Goal: Task Accomplishment & Management: Complete application form

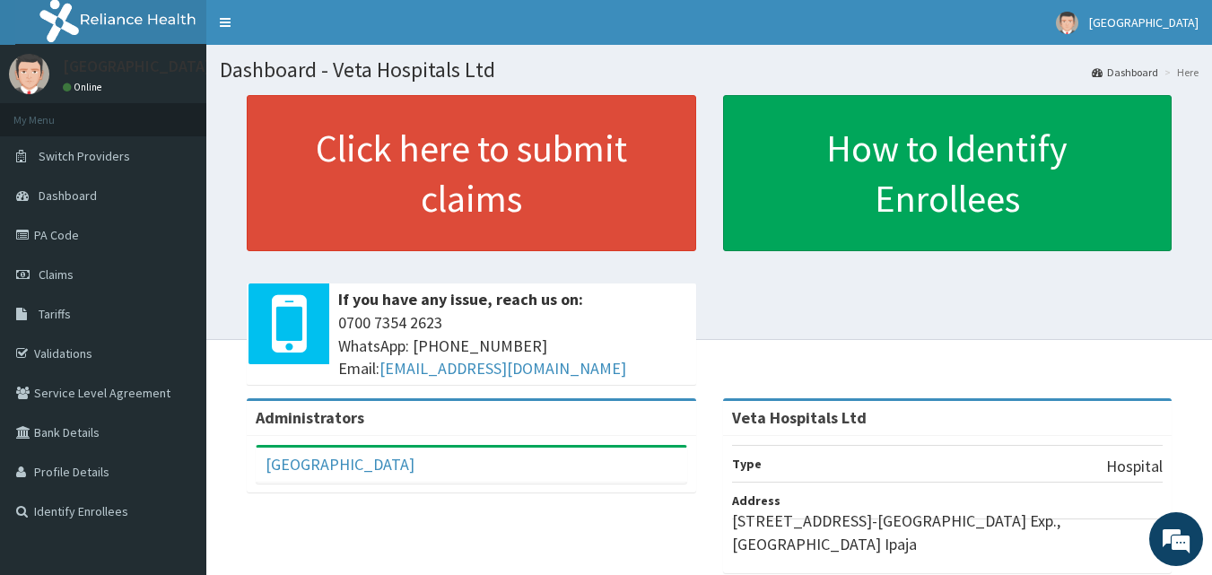
drag, startPoint x: 0, startPoint y: 0, endPoint x: 1028, endPoint y: 368, distance: 1092.2
click at [1028, 368] on div "Click here to submit claims If you have any issue, reach us on: 0700 7354 2623 …" at bounding box center [709, 246] width 979 height 303
click at [57, 277] on span "Claims" at bounding box center [56, 275] width 35 height 16
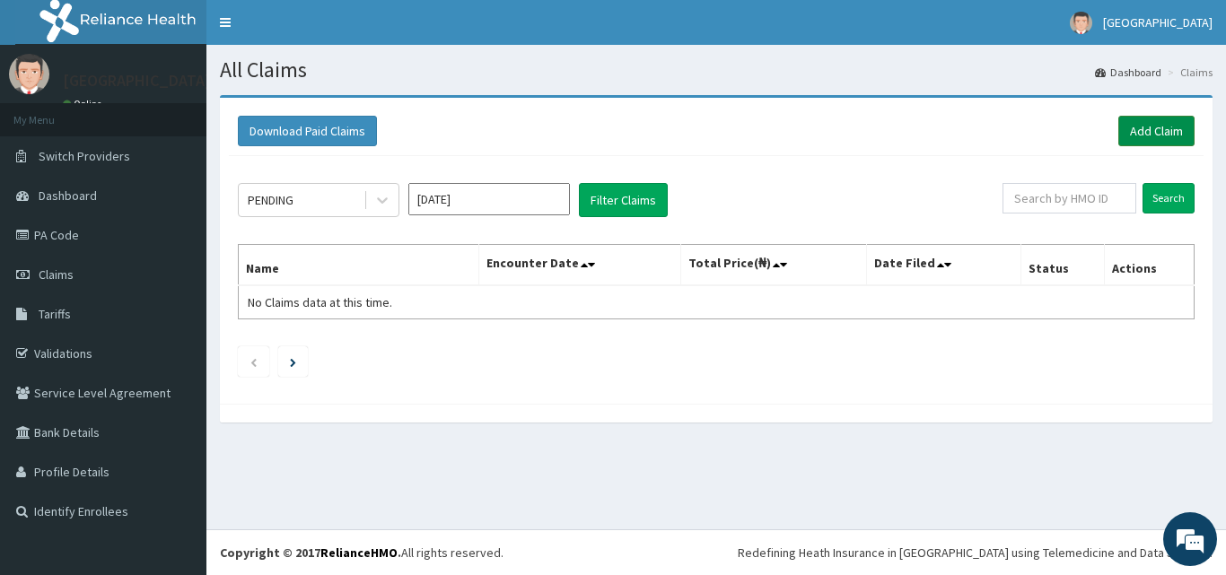
click at [1149, 132] on link "Add Claim" at bounding box center [1156, 131] width 76 height 31
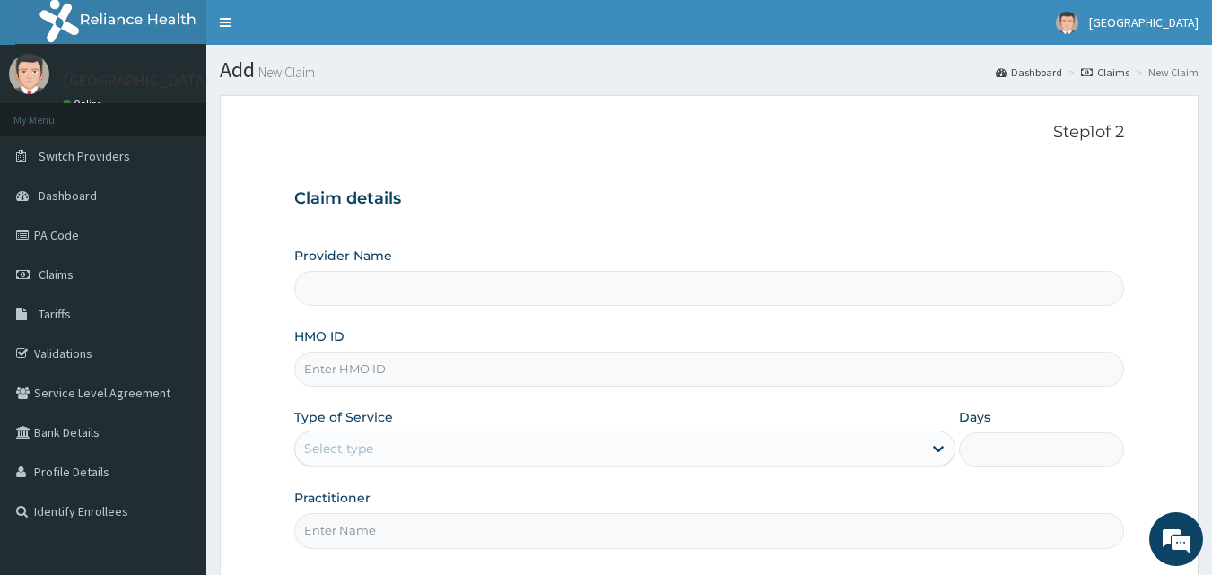
type input "Veta Hospitals Ltd"
type input "srh/10259/a"
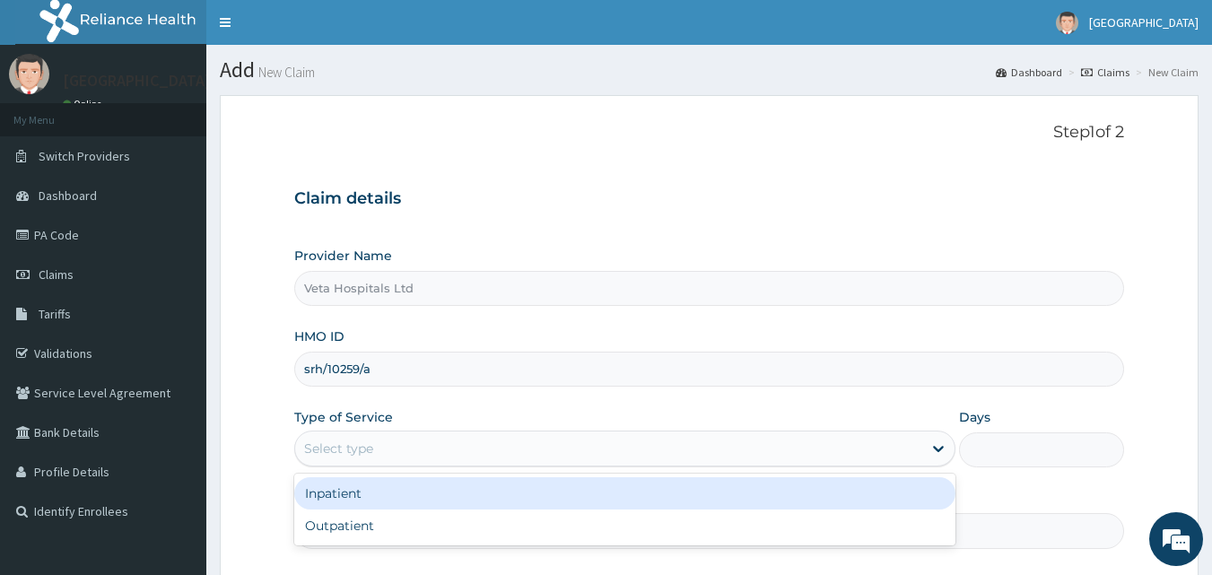
click at [430, 441] on div "Select type" at bounding box center [608, 448] width 627 height 29
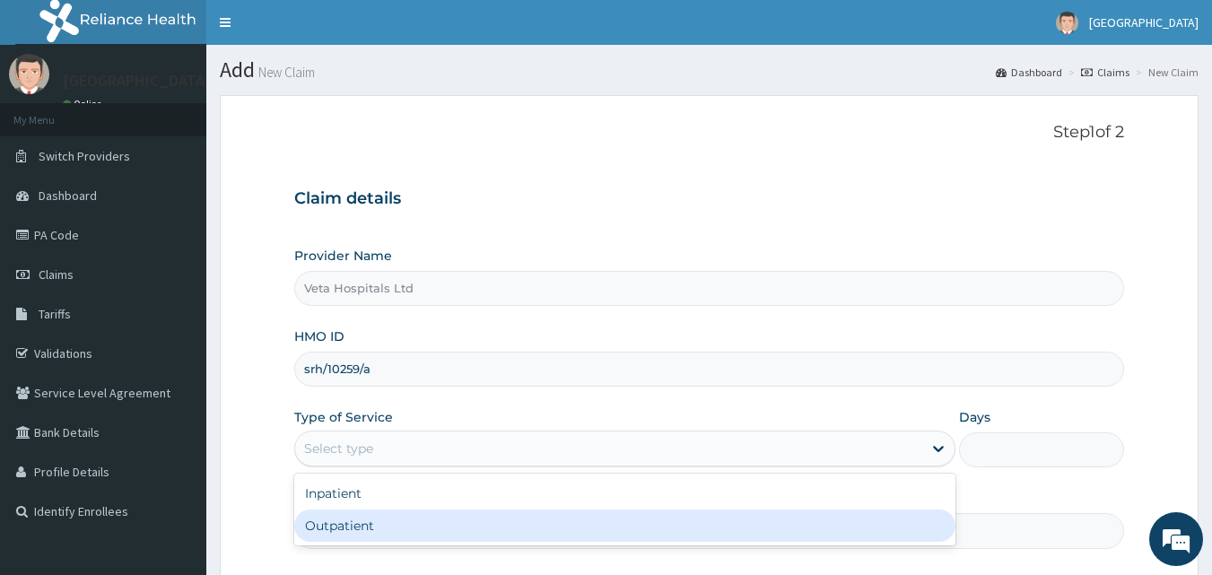
click at [379, 520] on div "Outpatient" at bounding box center [624, 526] width 661 height 32
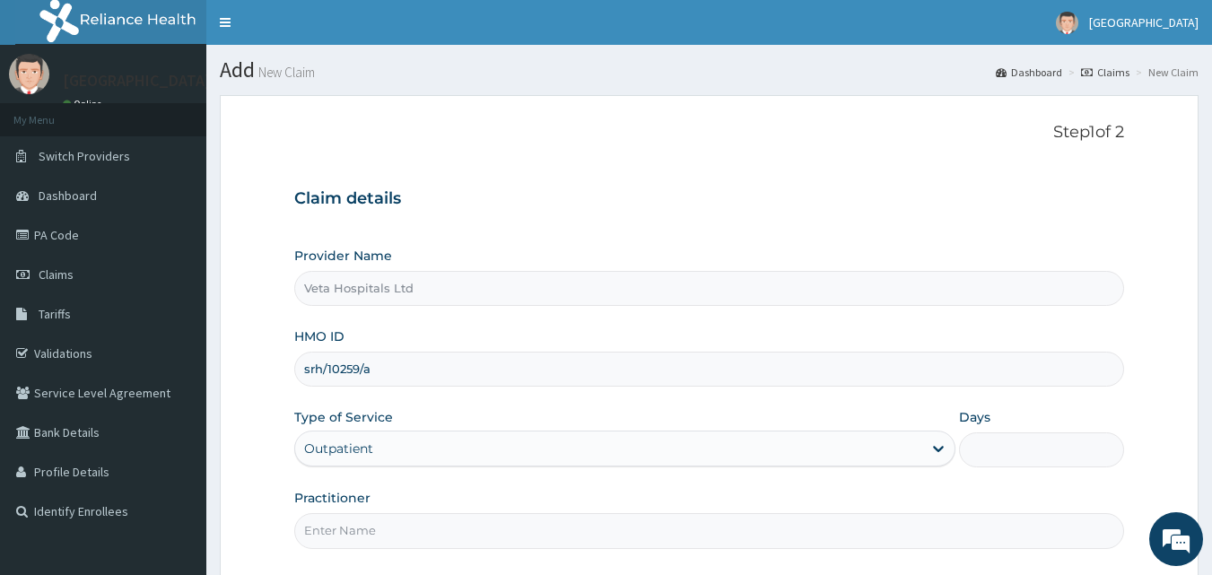
type input "1"
click at [368, 527] on input "Practitioner" at bounding box center [709, 530] width 831 height 35
type input "DR SAMUEL"
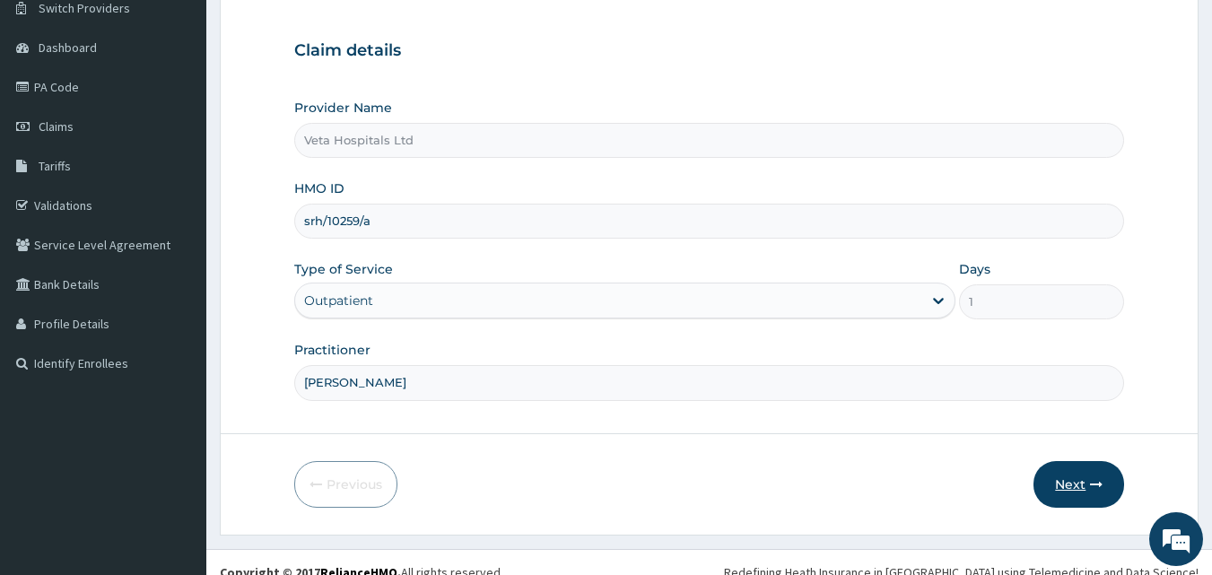
click at [1075, 476] on button "Next" at bounding box center [1079, 484] width 91 height 47
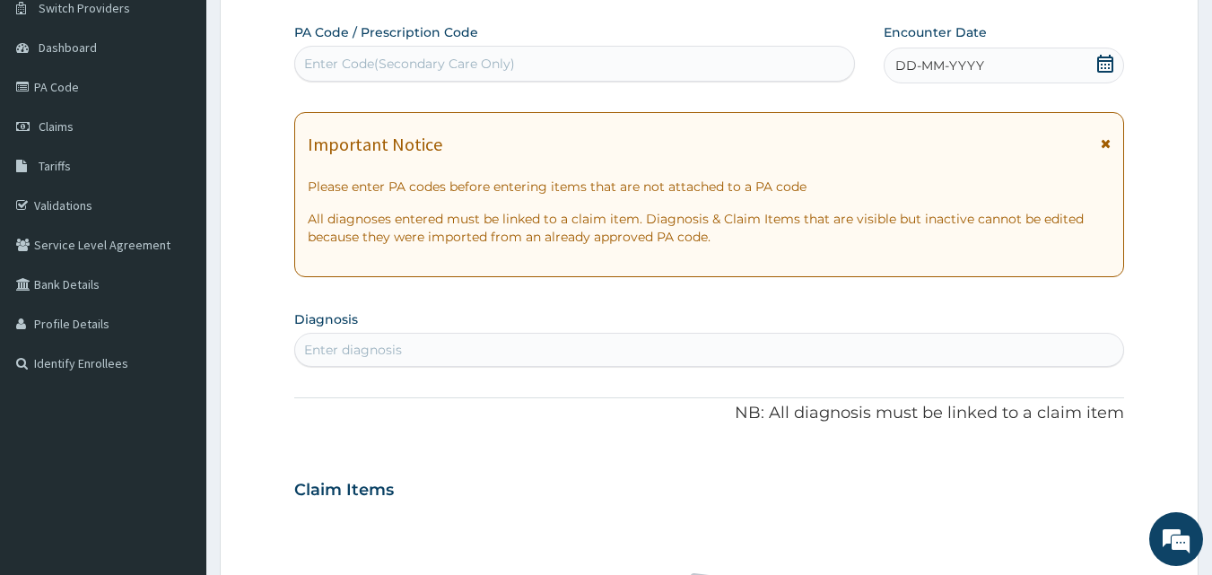
click at [932, 72] on span "DD-MM-YYYY" at bounding box center [940, 66] width 89 height 18
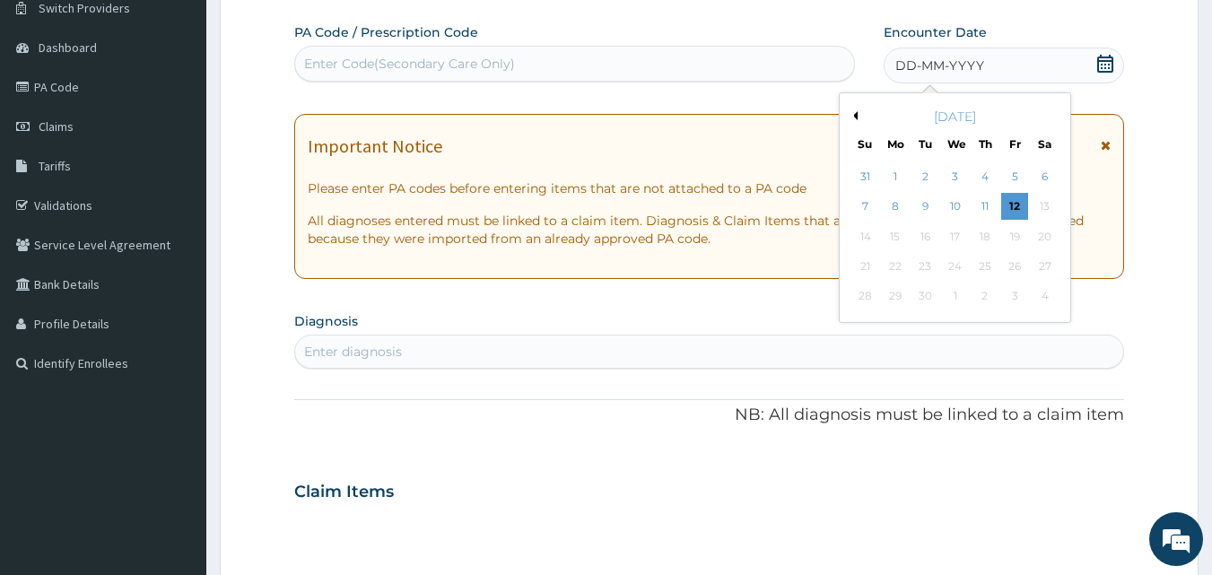
click at [856, 118] on button "Previous Month" at bounding box center [853, 115] width 9 height 9
click at [892, 223] on div "11" at bounding box center [895, 236] width 27 height 27
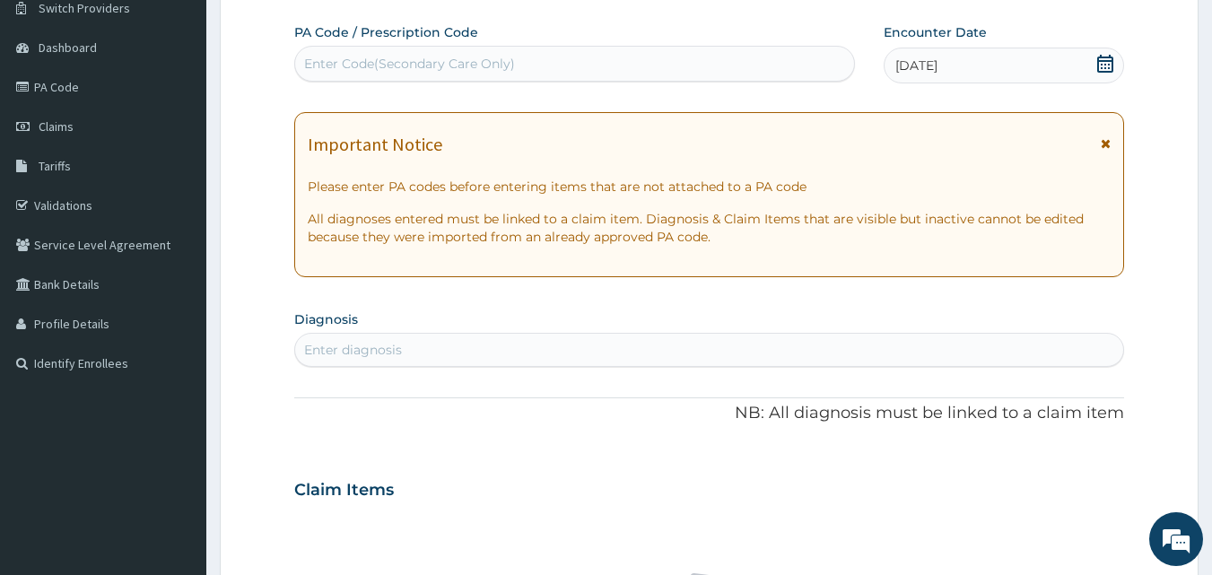
click at [805, 337] on div "Enter diagnosis" at bounding box center [709, 350] width 829 height 29
type input "plasmod"
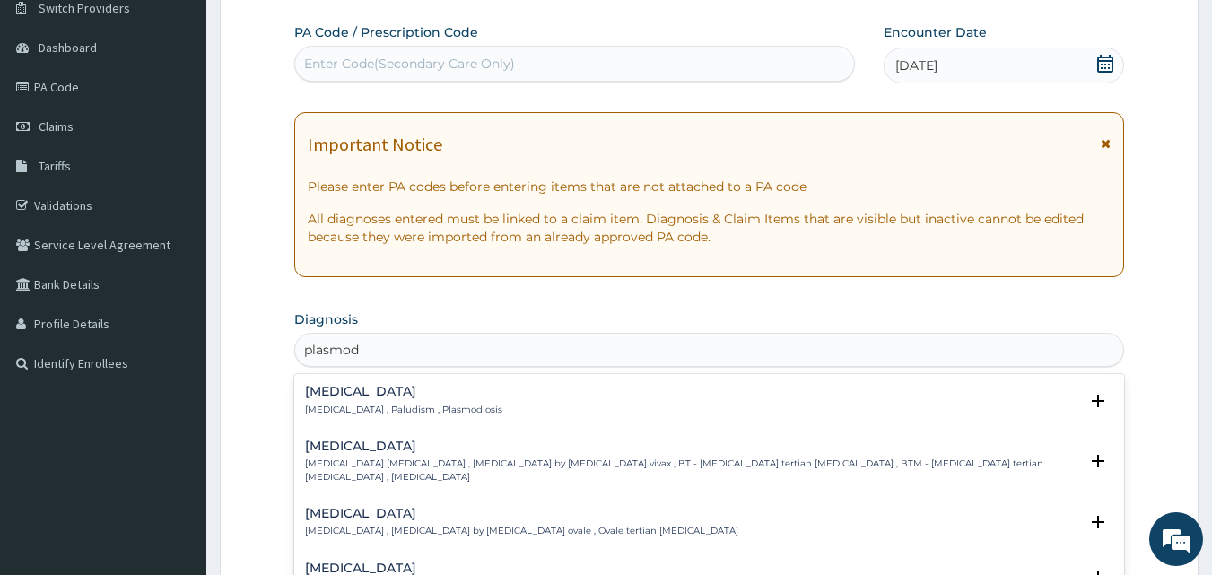
click at [327, 414] on p "Malaria , Paludism , Plasmodiosis" at bounding box center [403, 410] width 197 height 13
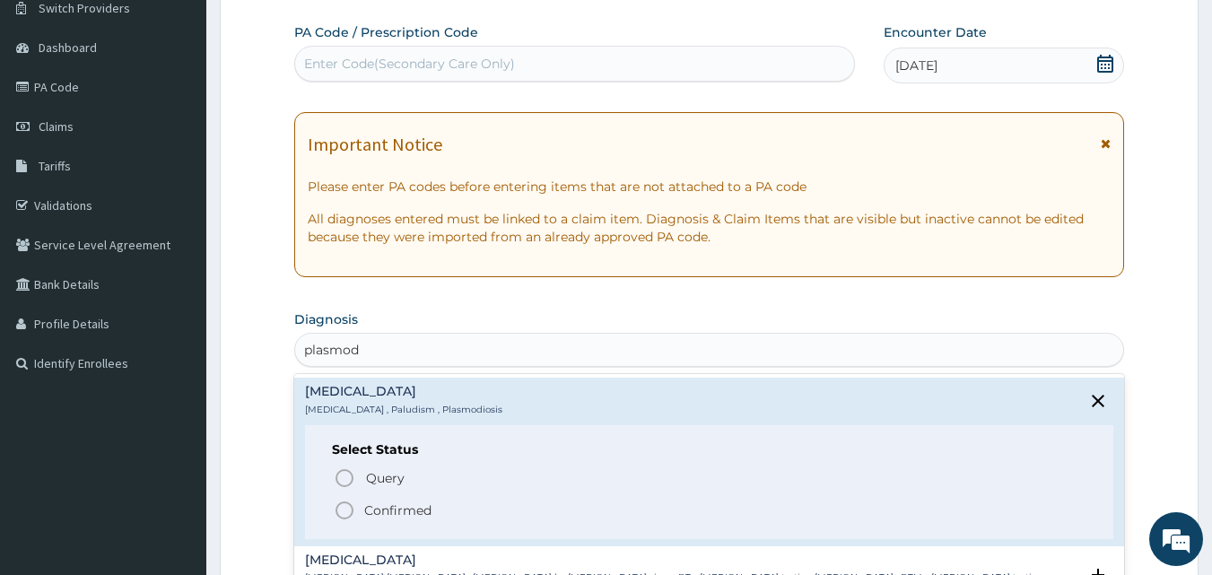
click at [340, 509] on icon "status option filled" at bounding box center [345, 511] width 22 height 22
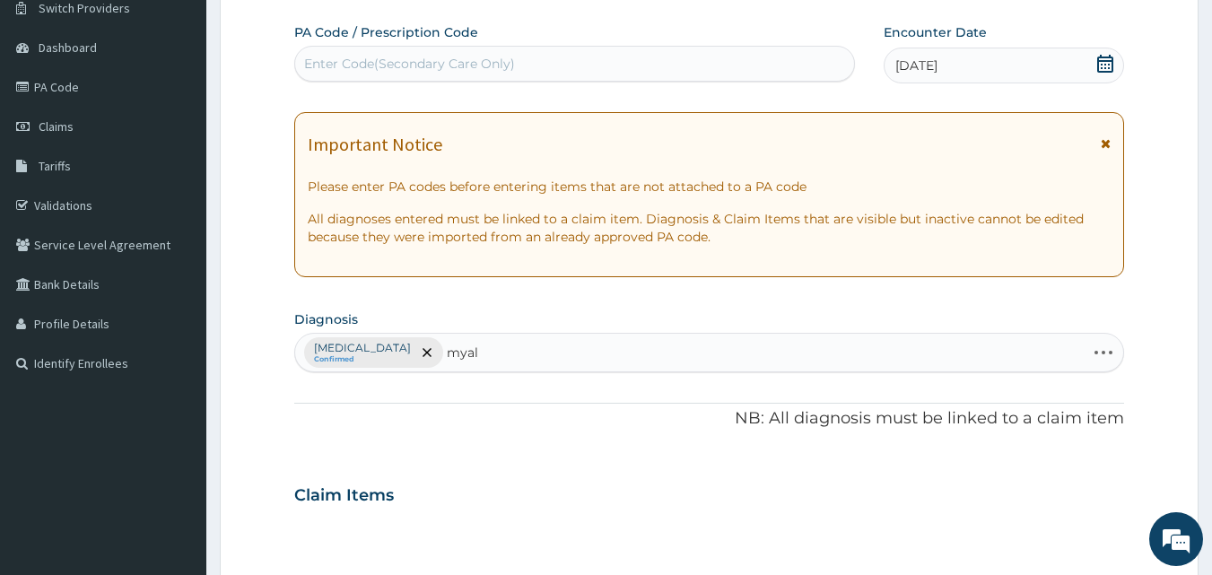
type input "myalg"
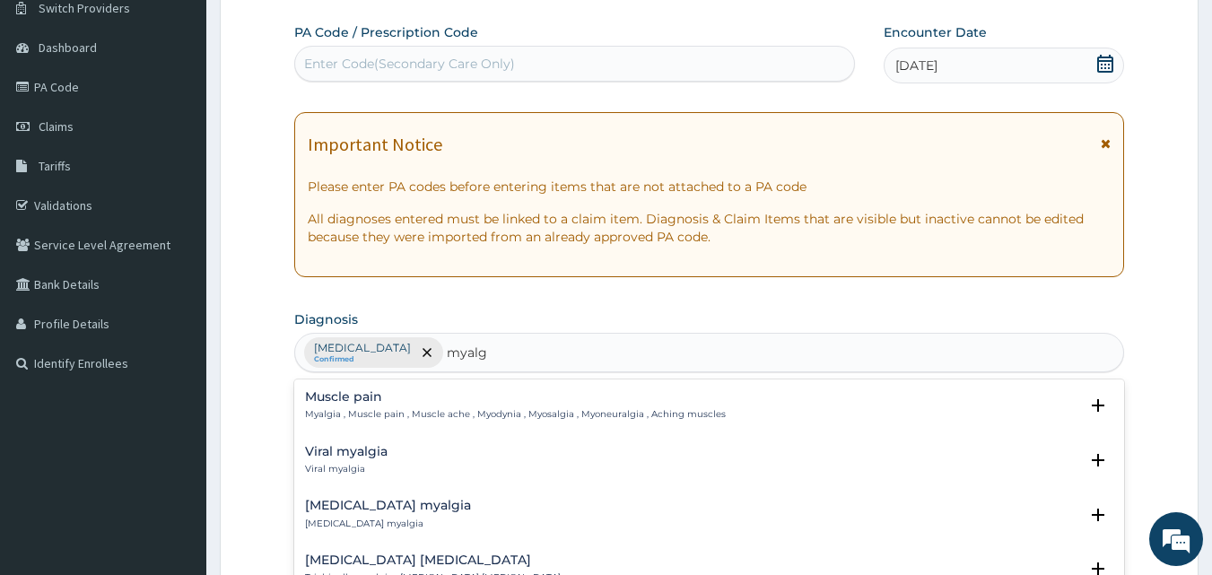
click at [351, 390] on h4 "Muscle pain" at bounding box center [515, 396] width 421 height 13
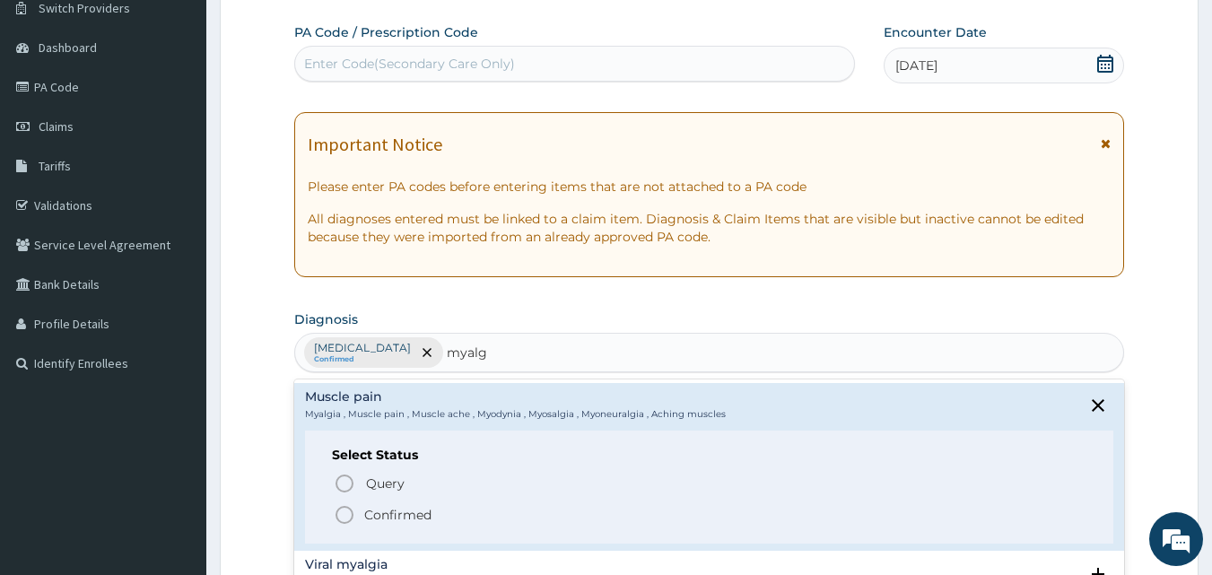
click at [344, 510] on icon "status option filled" at bounding box center [345, 515] width 22 height 22
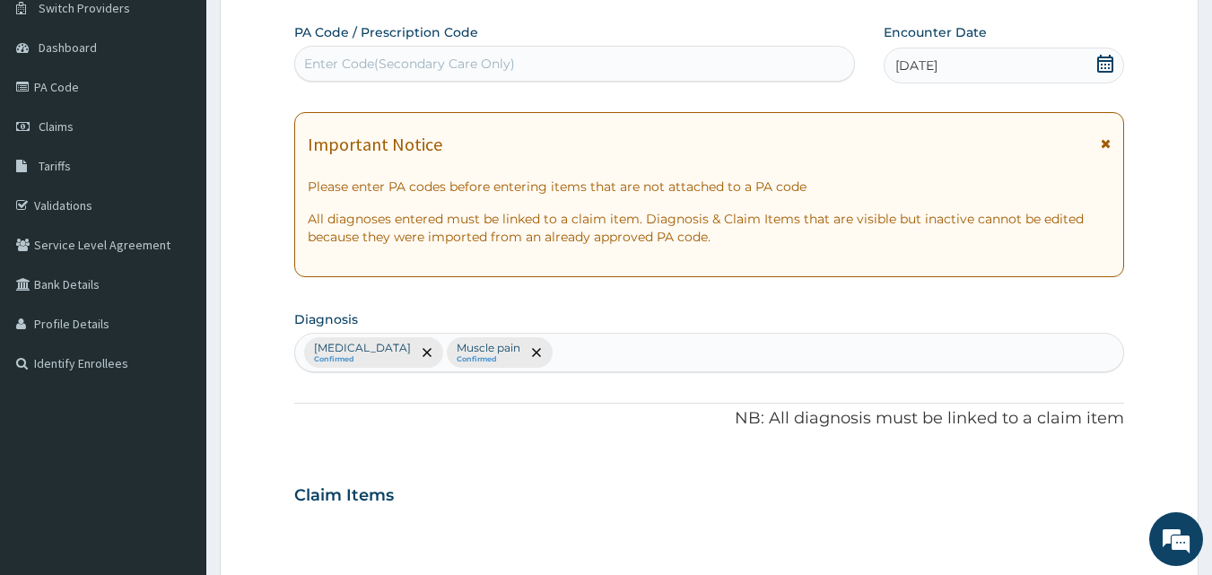
click at [508, 66] on div "Enter Code(Secondary Care Only)" at bounding box center [409, 64] width 211 height 18
paste input "PA/AD3319"
type input "PA/AD3319"
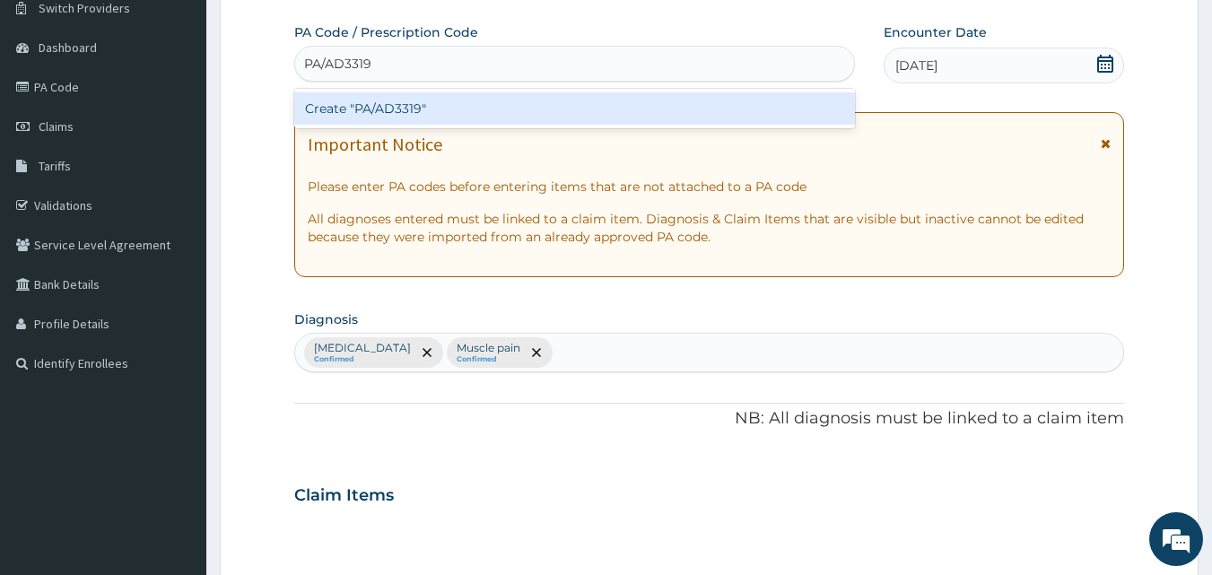
click at [494, 101] on div "Create "PA/AD3319"" at bounding box center [575, 108] width 562 height 32
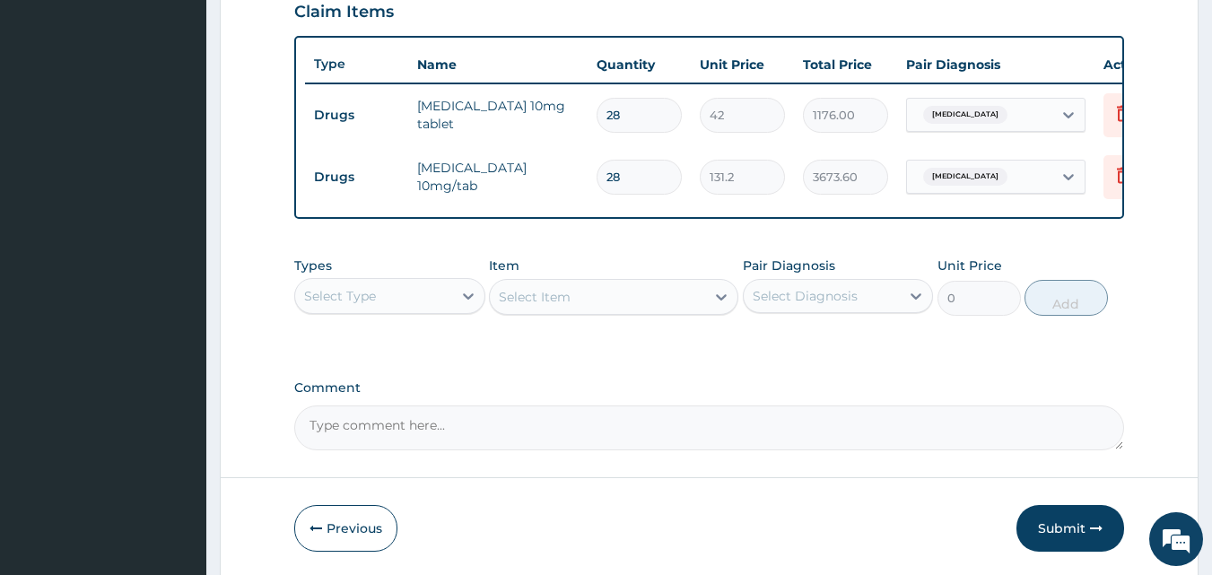
scroll to position [634, 0]
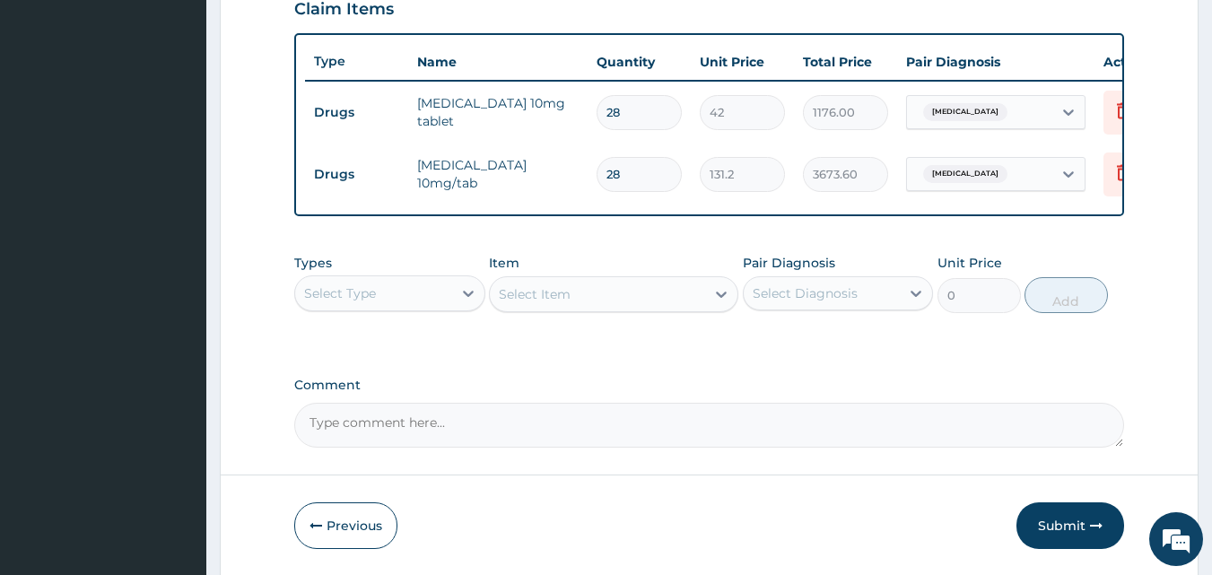
click at [409, 307] on div "Select Type" at bounding box center [373, 293] width 157 height 29
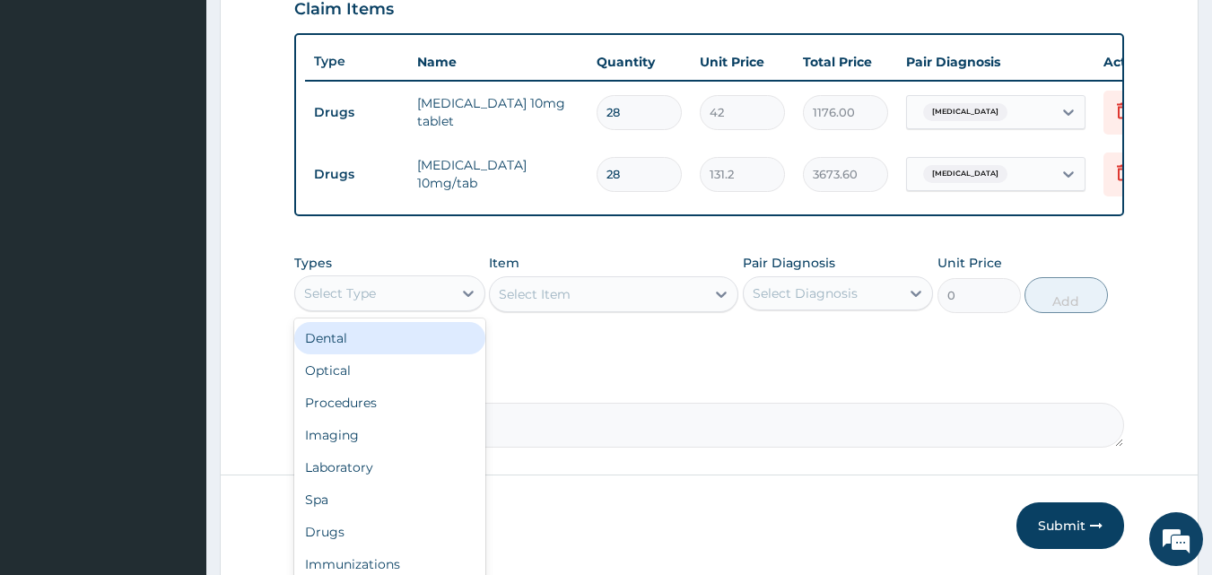
drag, startPoint x: 409, startPoint y: 307, endPoint x: 397, endPoint y: 486, distance: 179.9
click at [397, 311] on div "option Dental focused, 1 of 10. 10 results available. Use Up and Down to choose…" at bounding box center [389, 293] width 191 height 36
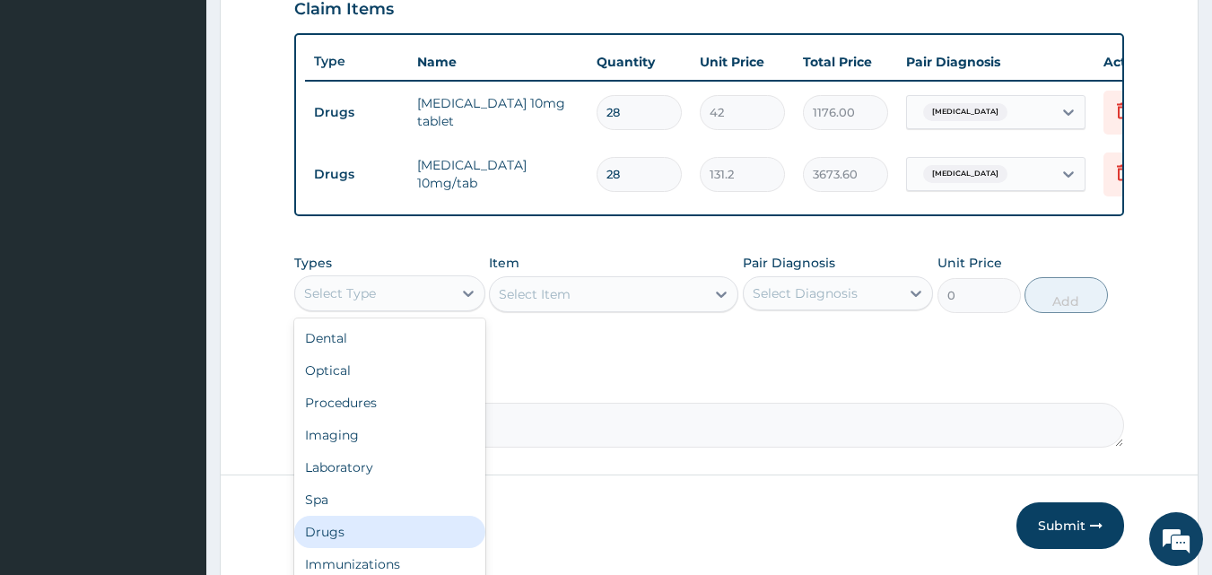
click at [380, 538] on div "Drugs" at bounding box center [389, 532] width 191 height 32
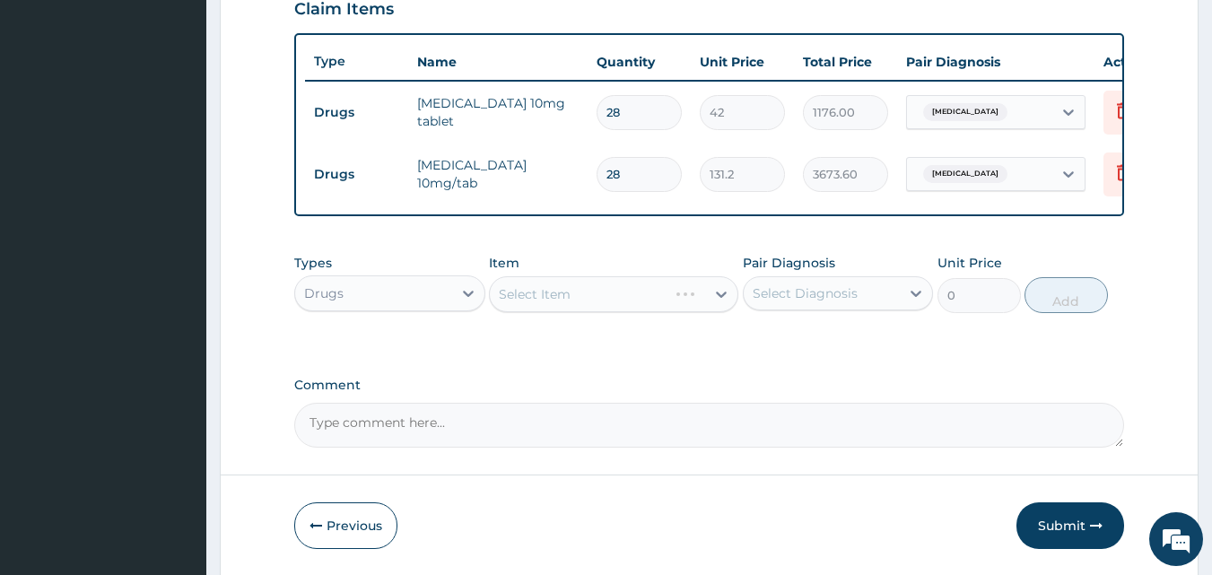
scroll to position [709, 0]
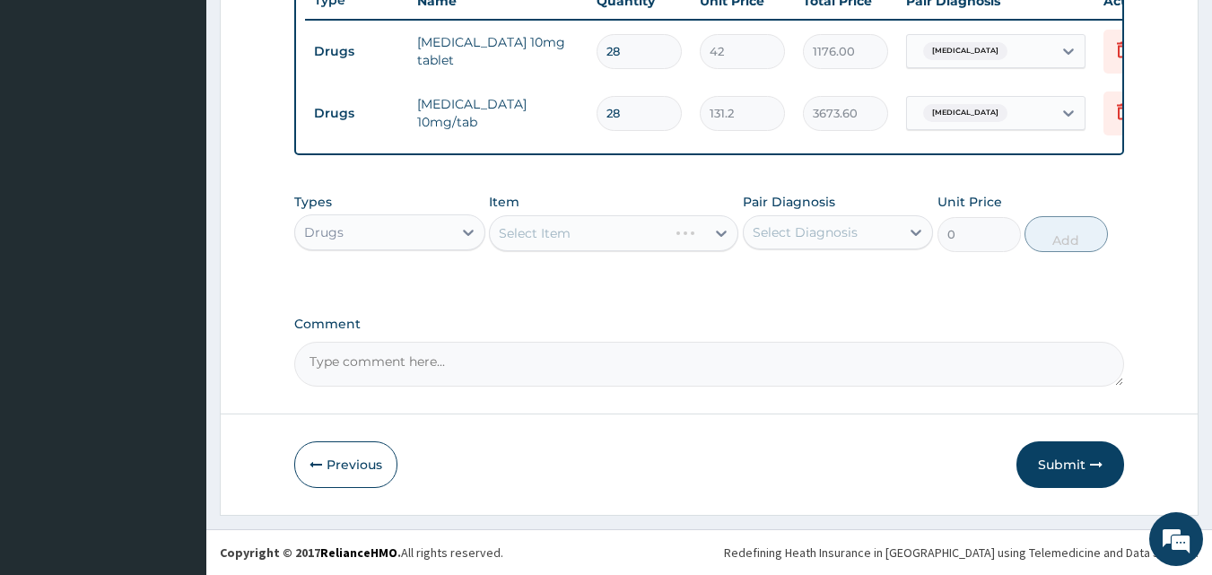
click at [593, 232] on div "Select Item" at bounding box center [613, 233] width 249 height 36
click at [593, 232] on div "Select Item" at bounding box center [597, 233] width 215 height 29
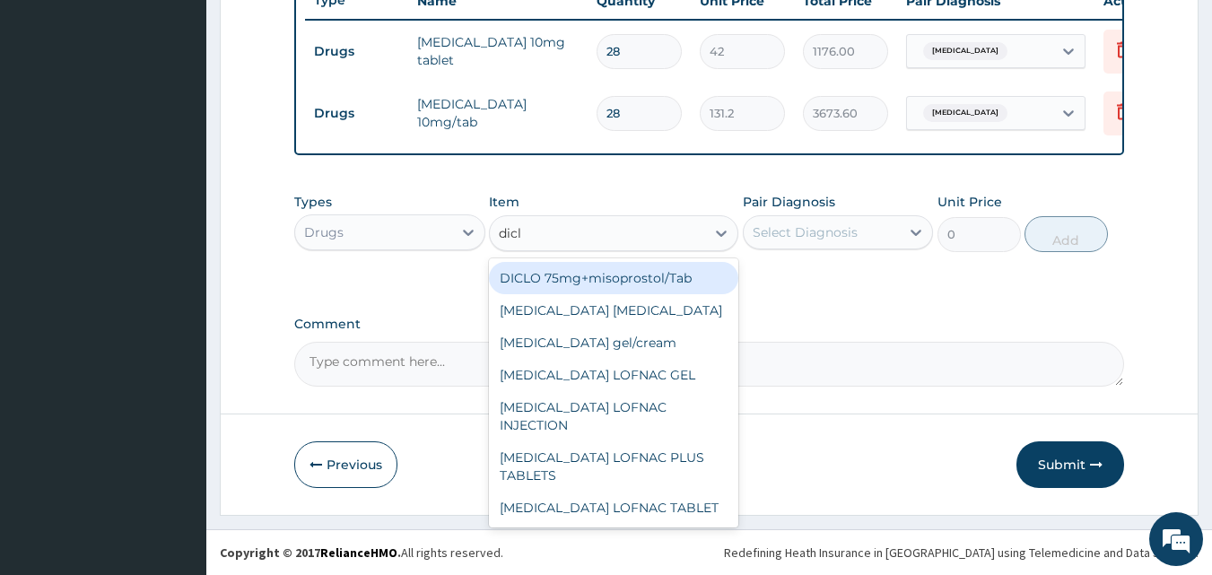
type input "diclo"
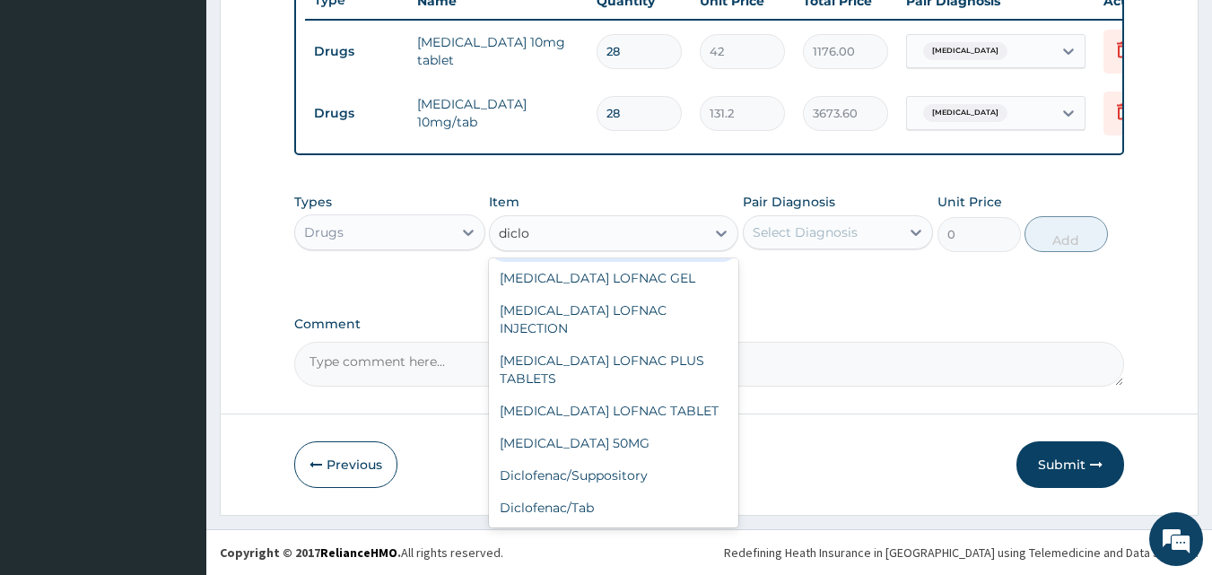
scroll to position [226, 0]
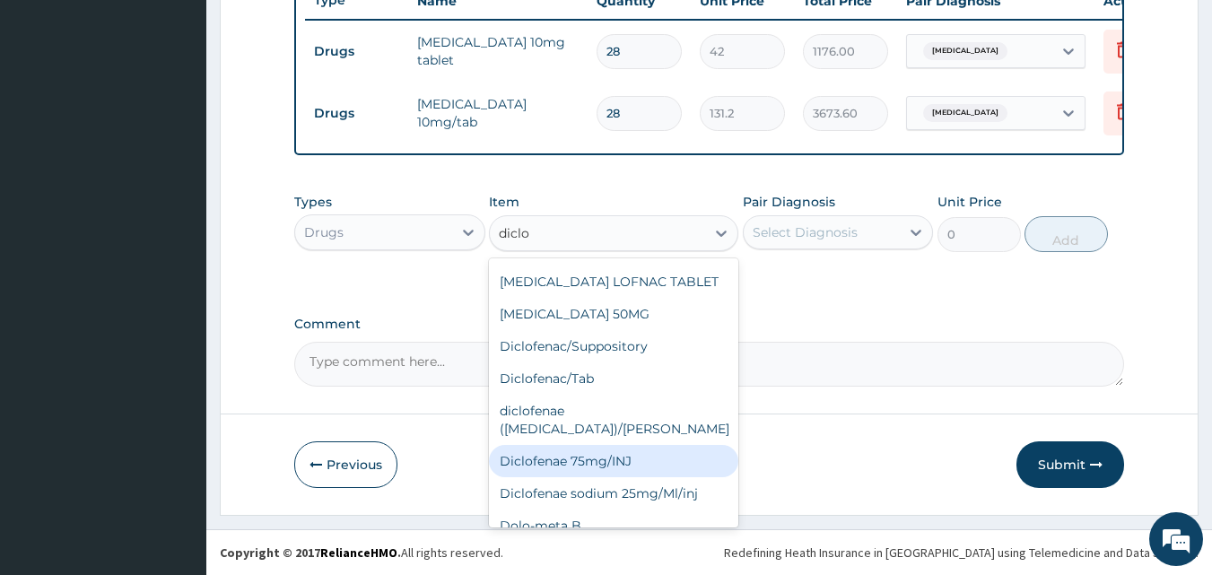
click at [635, 445] on div "Diclofenae 75mg/INJ" at bounding box center [613, 461] width 249 height 32
type input "140.6"
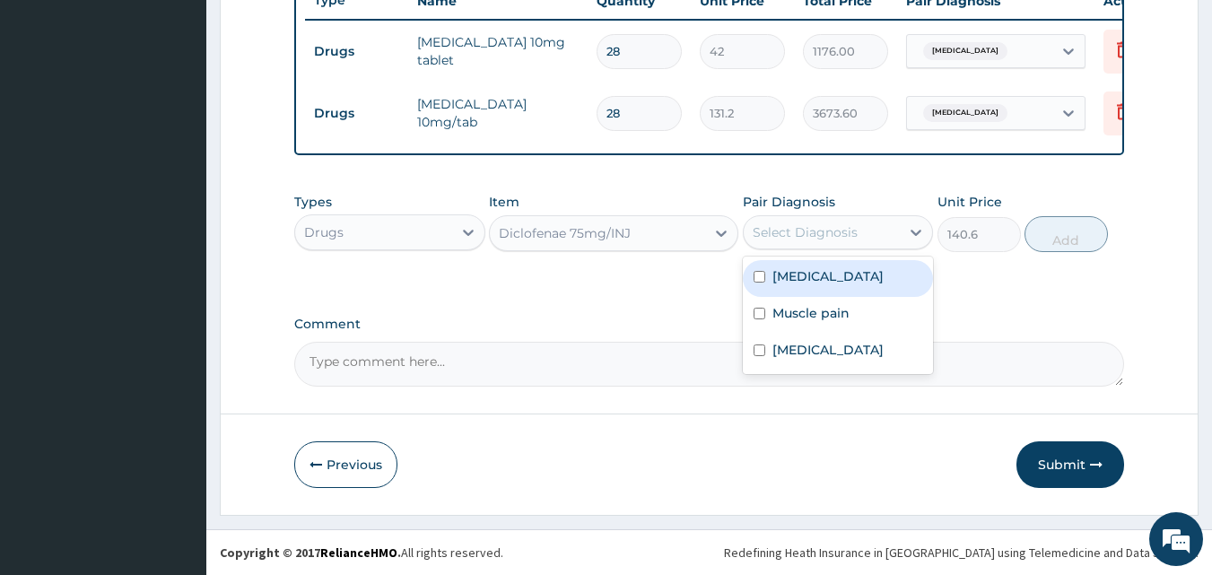
click at [850, 219] on div "Select Diagnosis" at bounding box center [822, 232] width 157 height 29
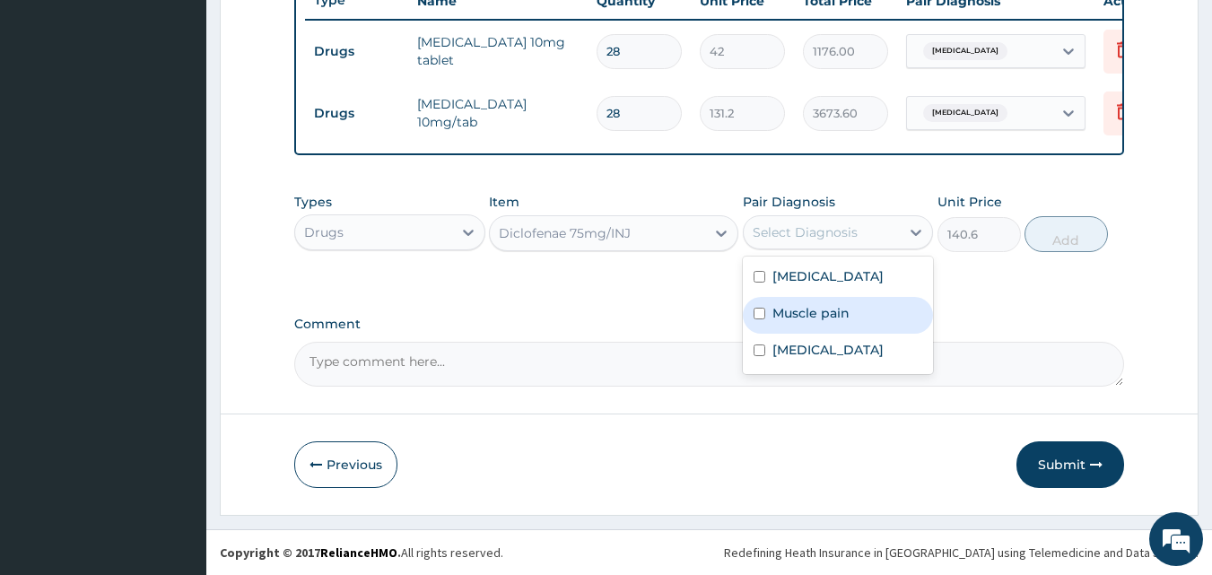
click at [844, 302] on div "Muscle pain" at bounding box center [838, 315] width 191 height 37
checkbox input "true"
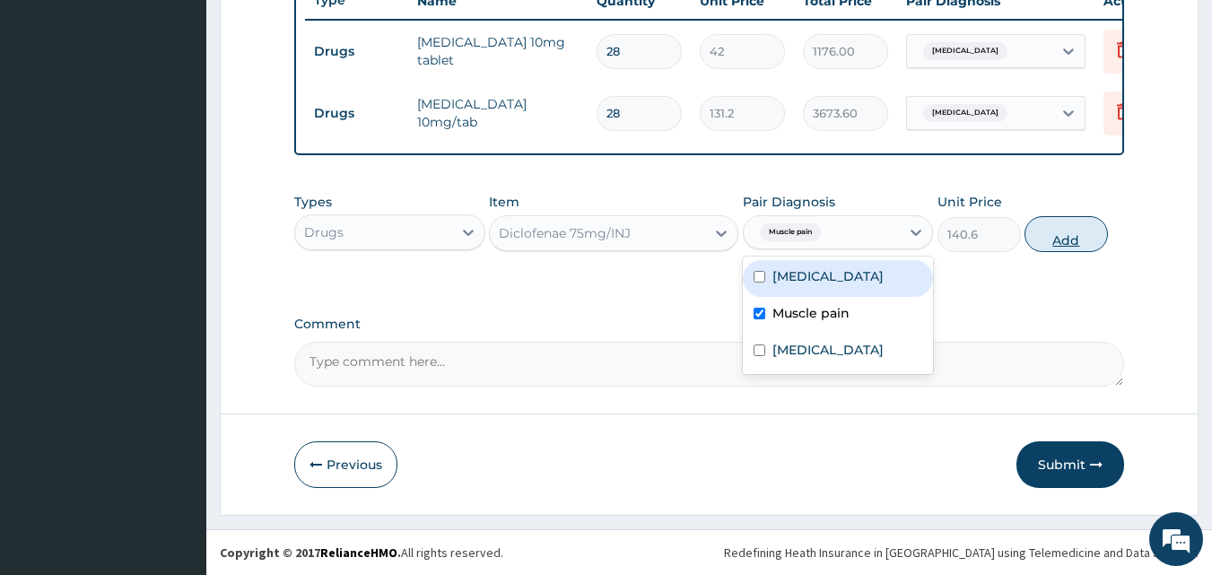
click at [1041, 243] on button "Add" at bounding box center [1066, 234] width 83 height 36
type input "0"
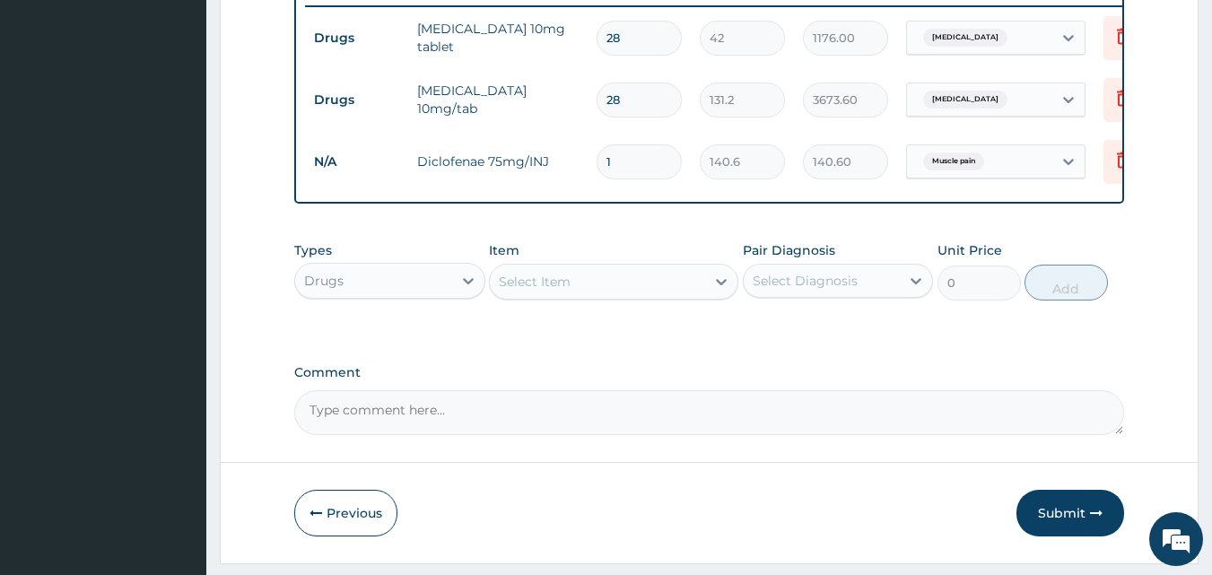
click at [586, 296] on div "Select Item" at bounding box center [597, 281] width 215 height 29
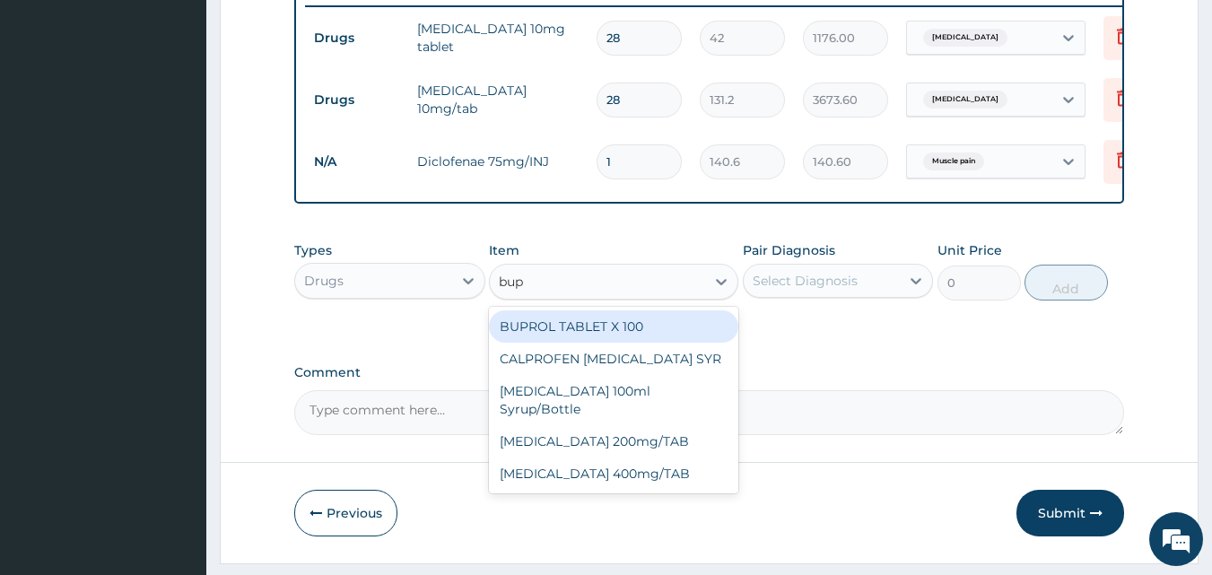
type input "bupr"
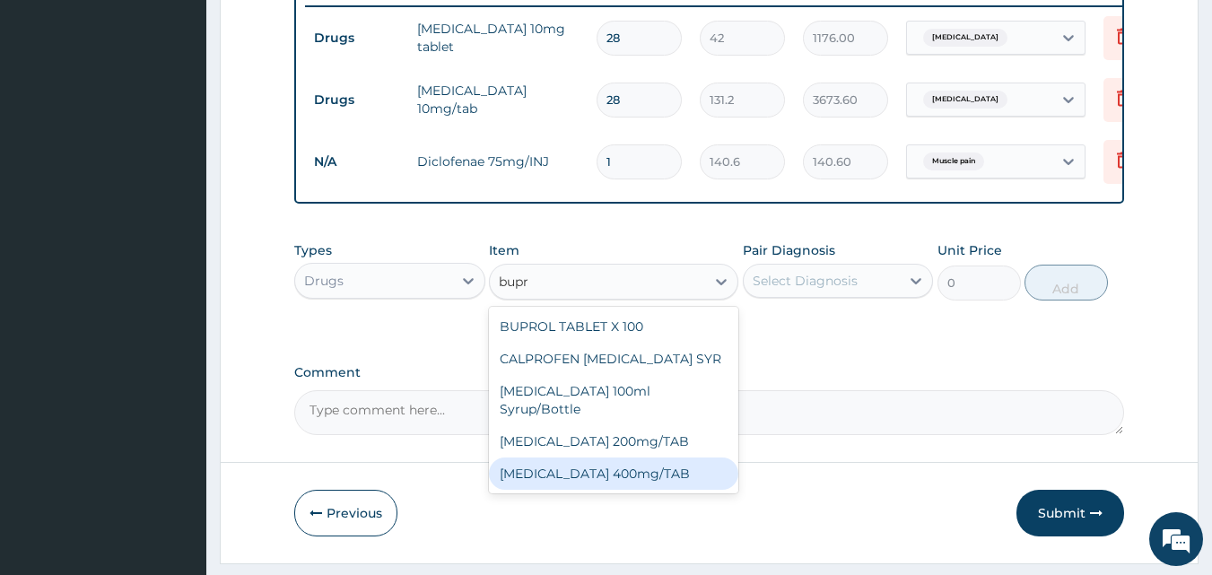
click at [588, 458] on div "IBUPROFEN 400mg/TAB" at bounding box center [613, 474] width 249 height 32
type input "75"
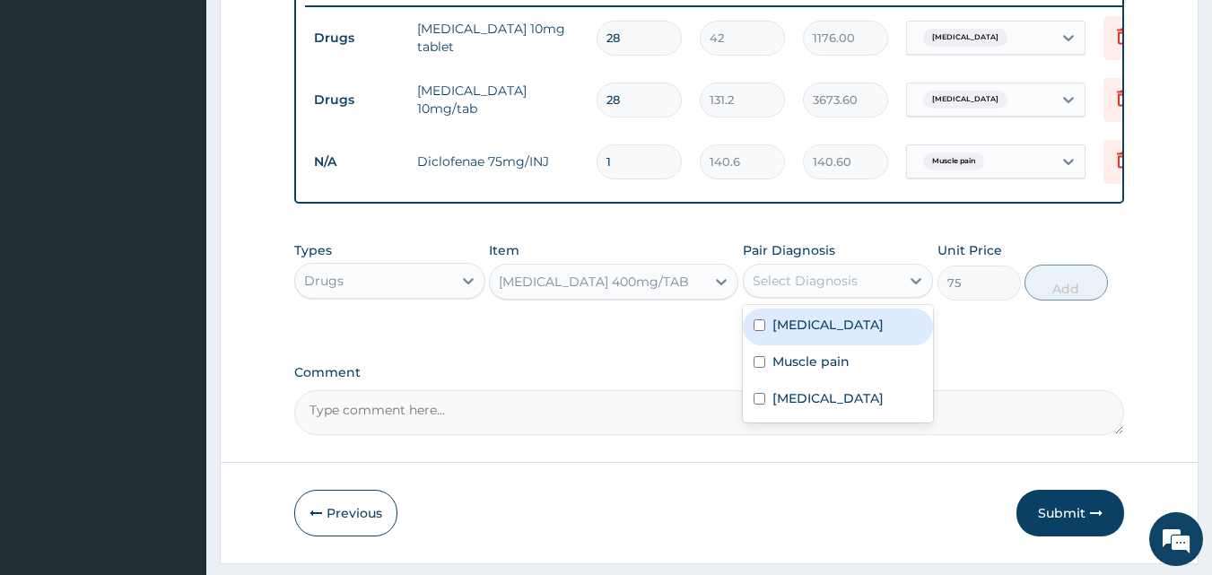
click at [786, 290] on div "Select Diagnosis" at bounding box center [805, 281] width 105 height 18
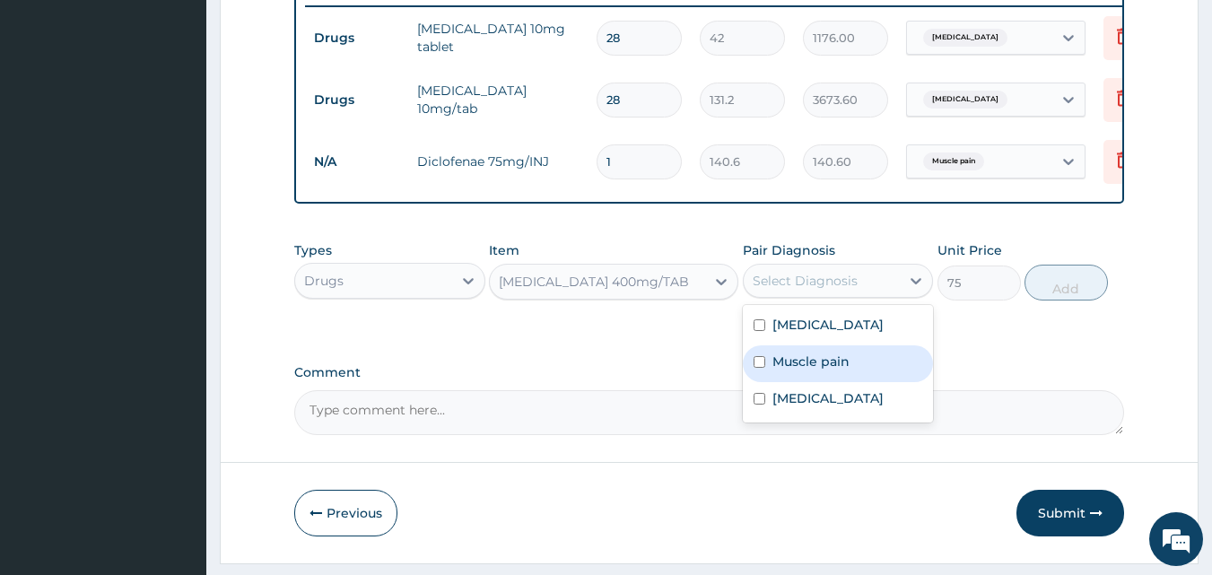
click at [792, 371] on label "Muscle pain" at bounding box center [811, 362] width 77 height 18
checkbox input "true"
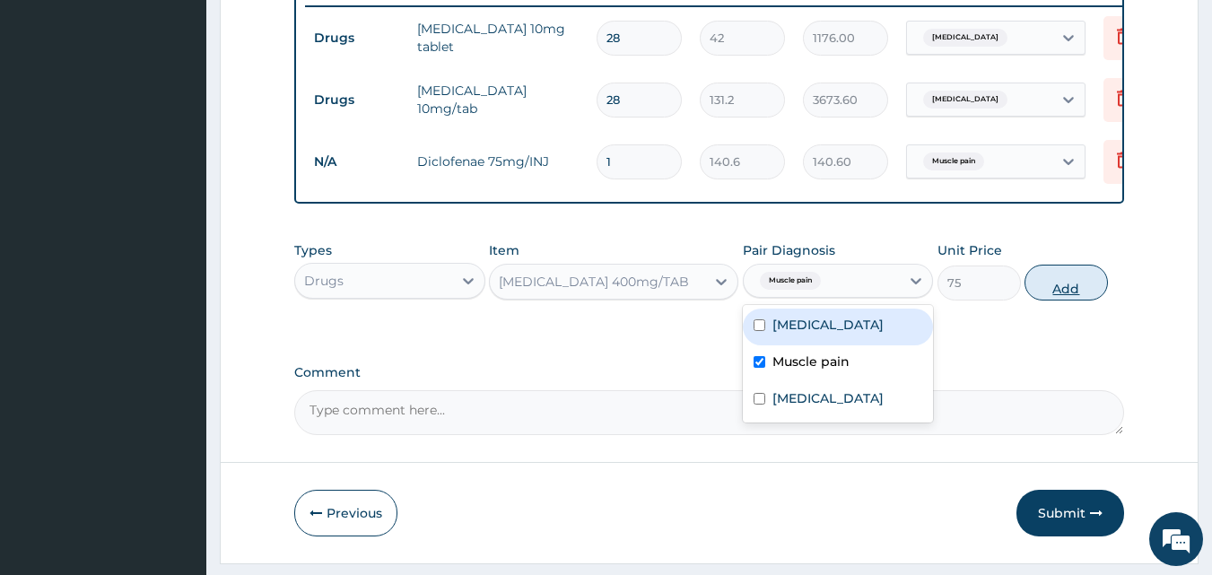
click at [1038, 301] on button "Add" at bounding box center [1066, 283] width 83 height 36
type input "0"
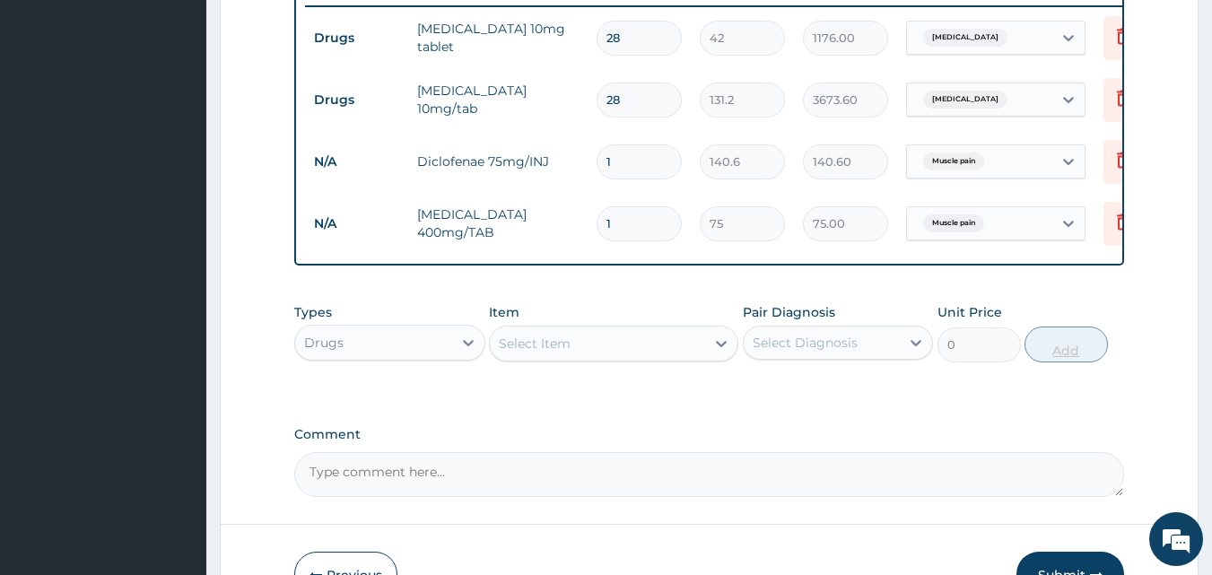
type input "0.00"
type input "9"
type input "675.00"
type input "9"
click at [617, 358] on div "Select Item" at bounding box center [597, 343] width 215 height 29
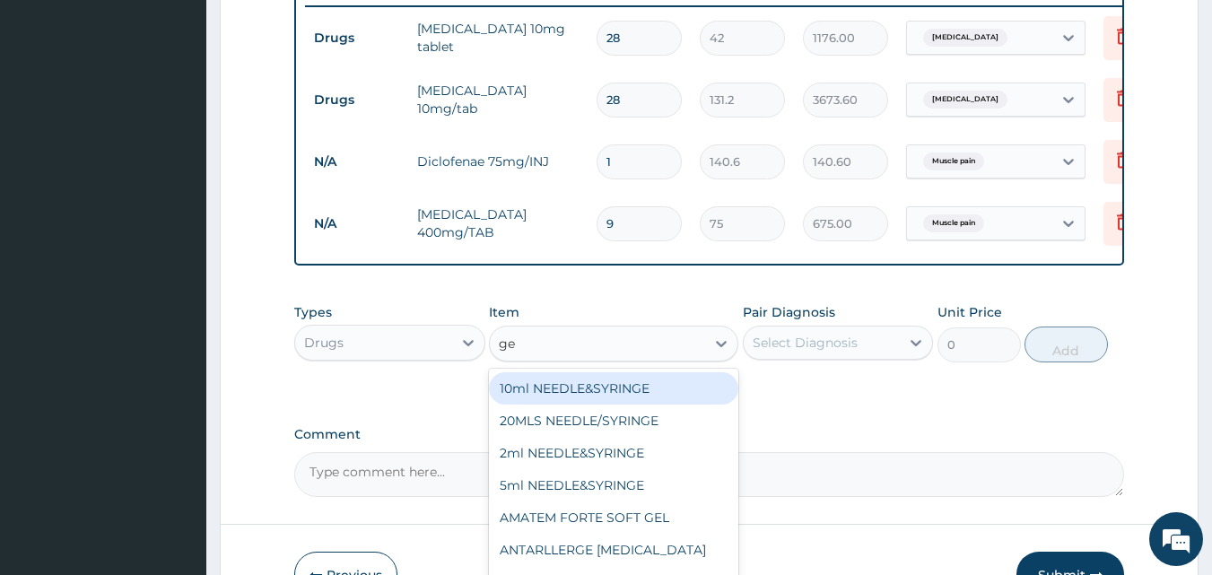
type input "gel"
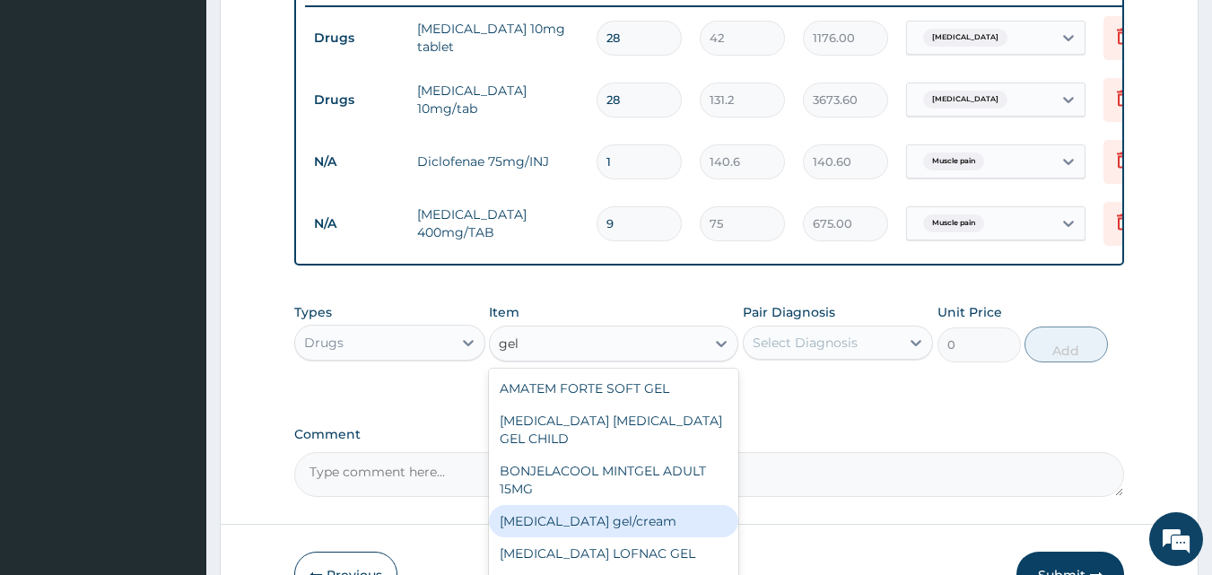
click at [623, 510] on div "Diclofenac gel/cream" at bounding box center [613, 521] width 249 height 32
type input "843.7"
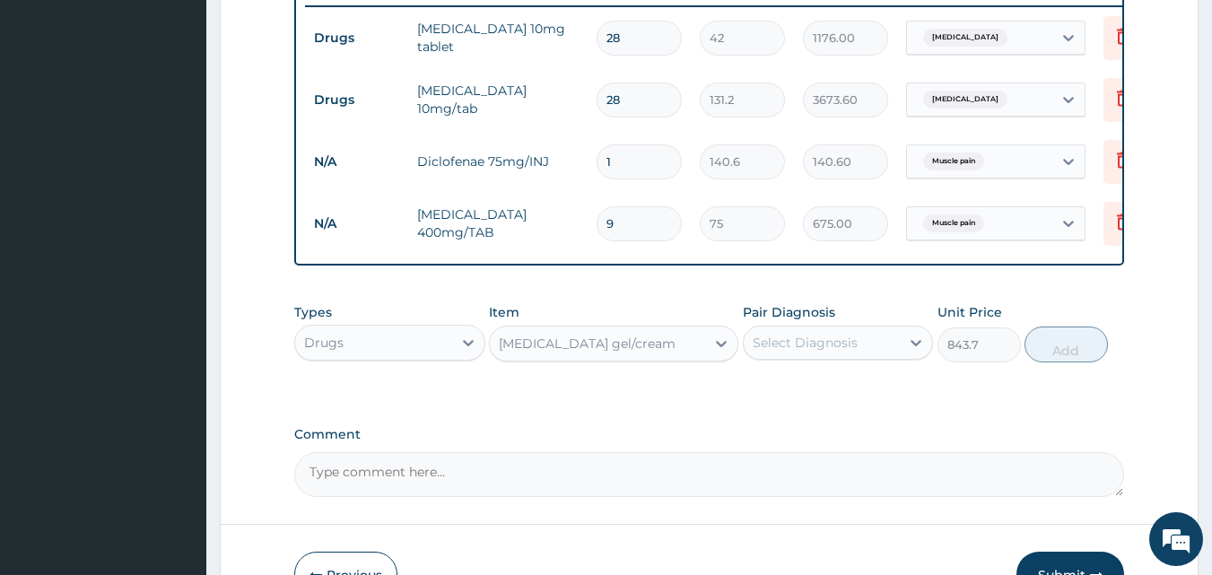
click at [833, 352] on div "Select Diagnosis" at bounding box center [805, 343] width 105 height 18
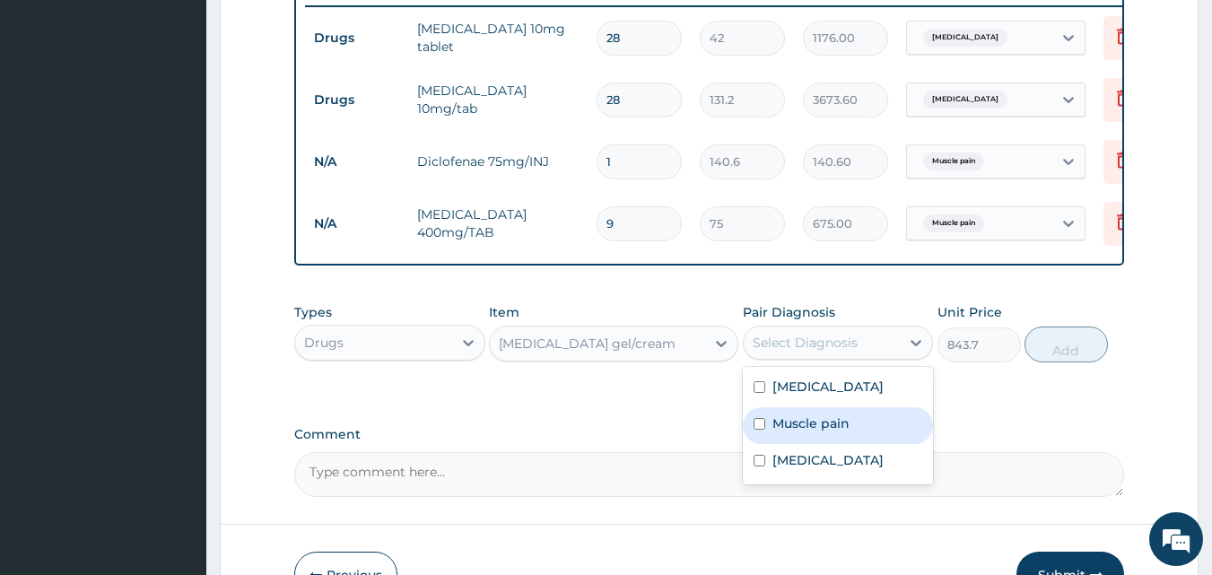
click at [795, 444] on div "Muscle pain" at bounding box center [838, 425] width 191 height 37
checkbox input "true"
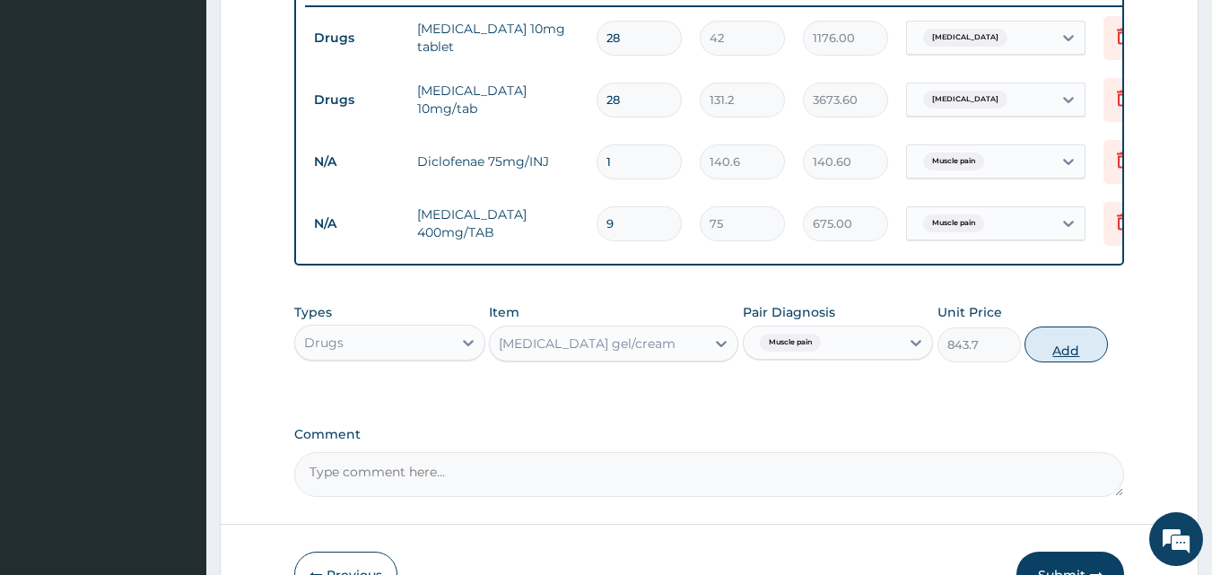
click at [1080, 363] on button "Add" at bounding box center [1066, 345] width 83 height 36
type input "0"
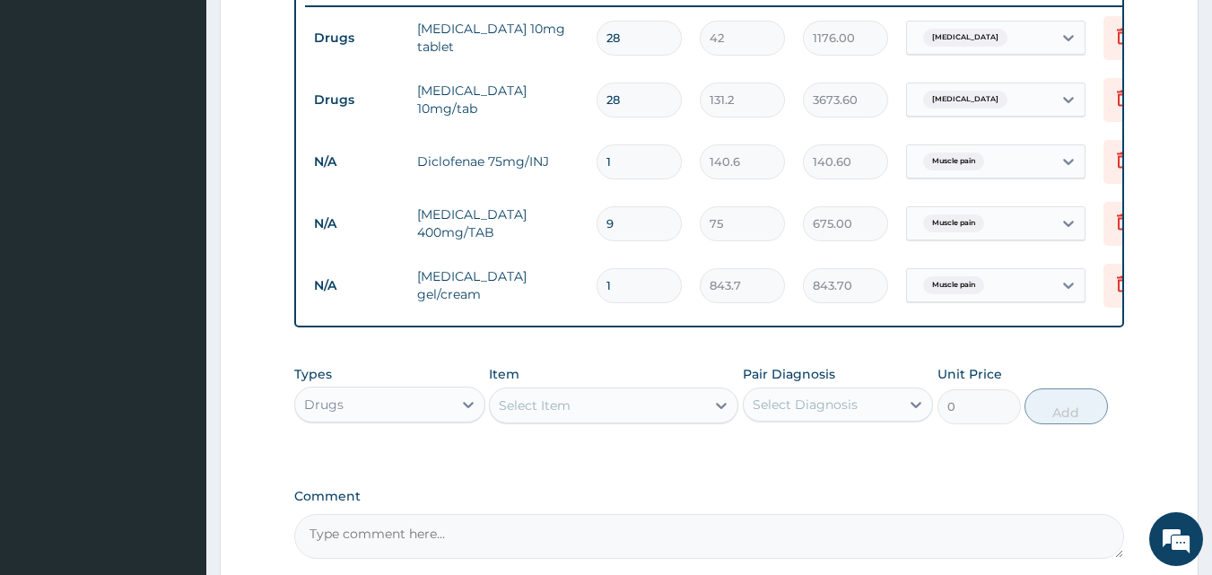
click at [561, 415] on div "Select Item" at bounding box center [535, 406] width 72 height 18
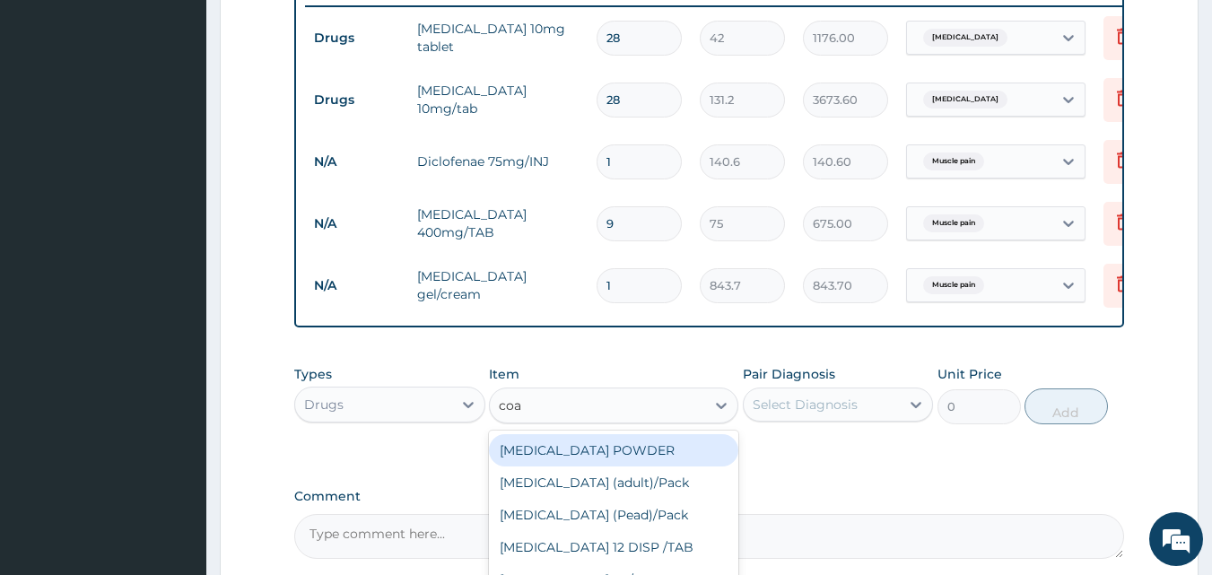
type input "coar"
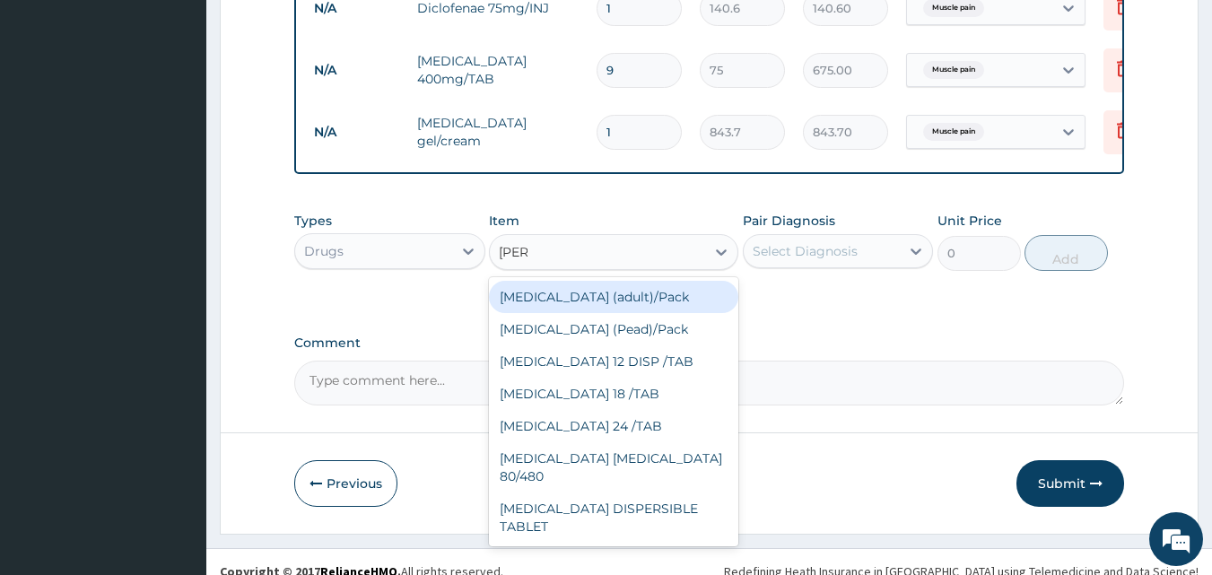
scroll to position [881, 0]
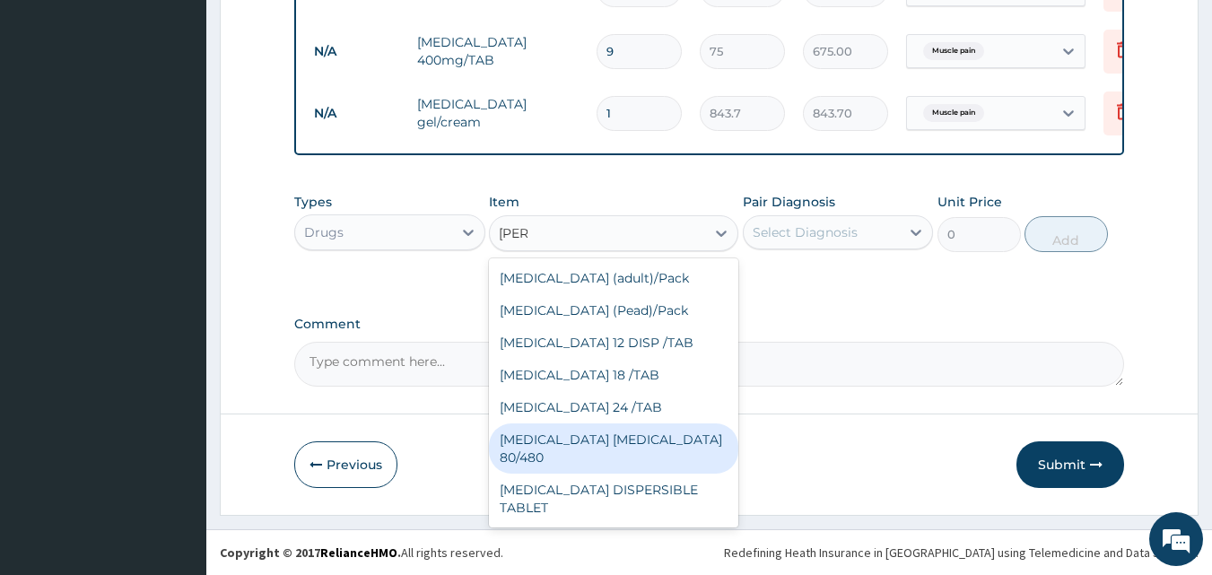
click at [637, 465] on div "COARTEM D TAB 80/480" at bounding box center [613, 449] width 249 height 50
type input "3093.7"
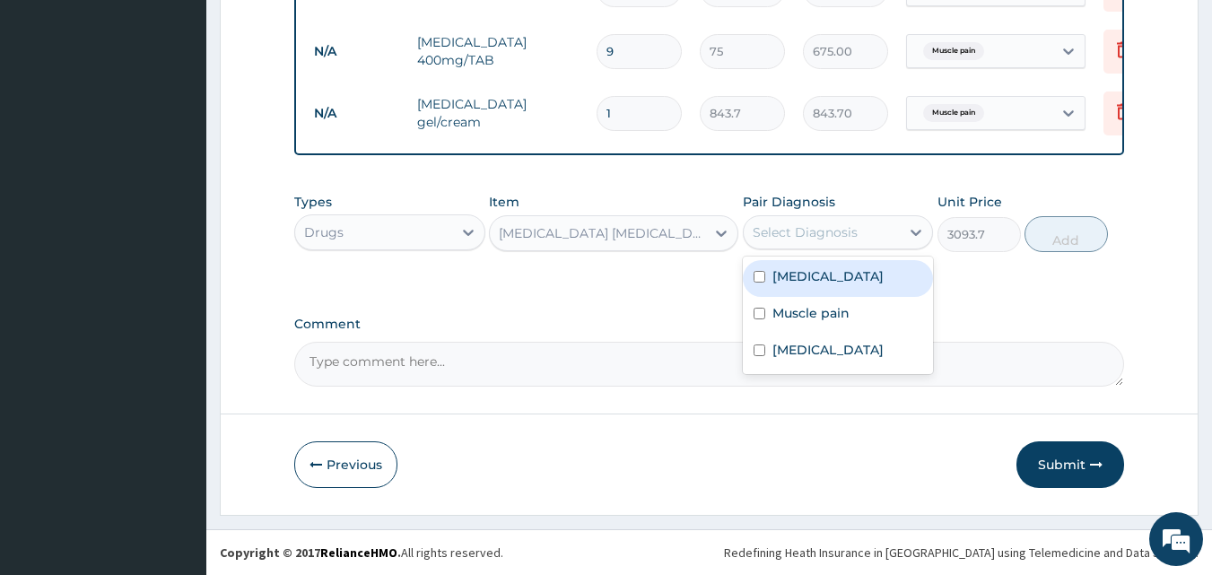
click at [800, 241] on div "Select Diagnosis" at bounding box center [805, 232] width 105 height 18
click at [786, 297] on div "Malaria" at bounding box center [838, 278] width 191 height 37
checkbox input "true"
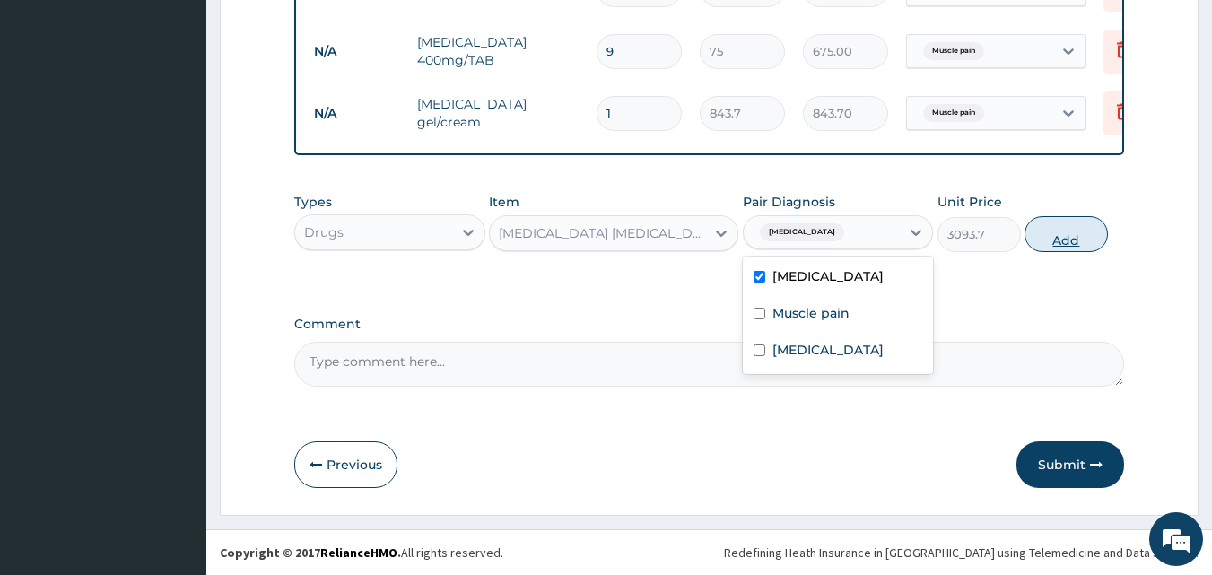
click at [1071, 252] on button "Add" at bounding box center [1066, 234] width 83 height 36
type input "0"
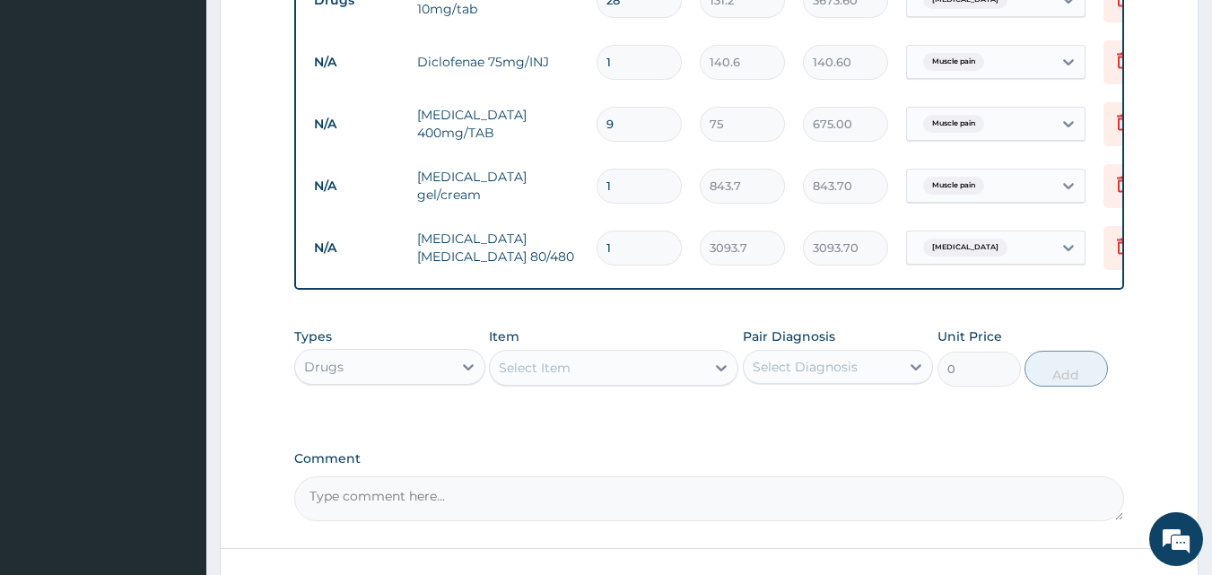
scroll to position [922, 0]
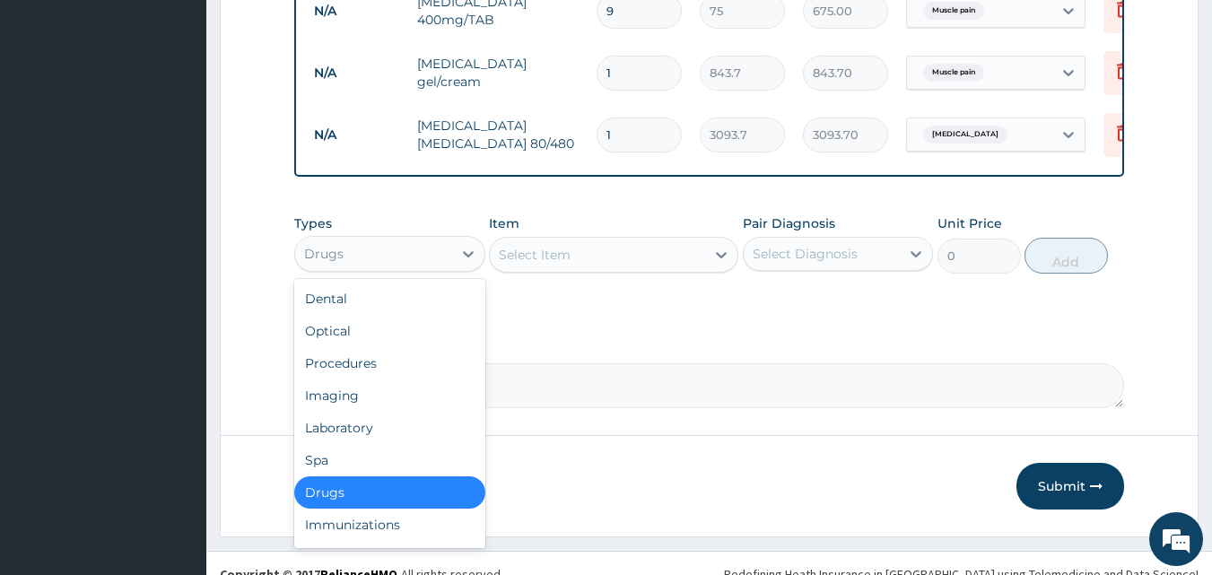
click at [333, 250] on div "Drugs" at bounding box center [389, 254] width 191 height 36
click at [379, 373] on div "Procedures" at bounding box center [389, 363] width 191 height 32
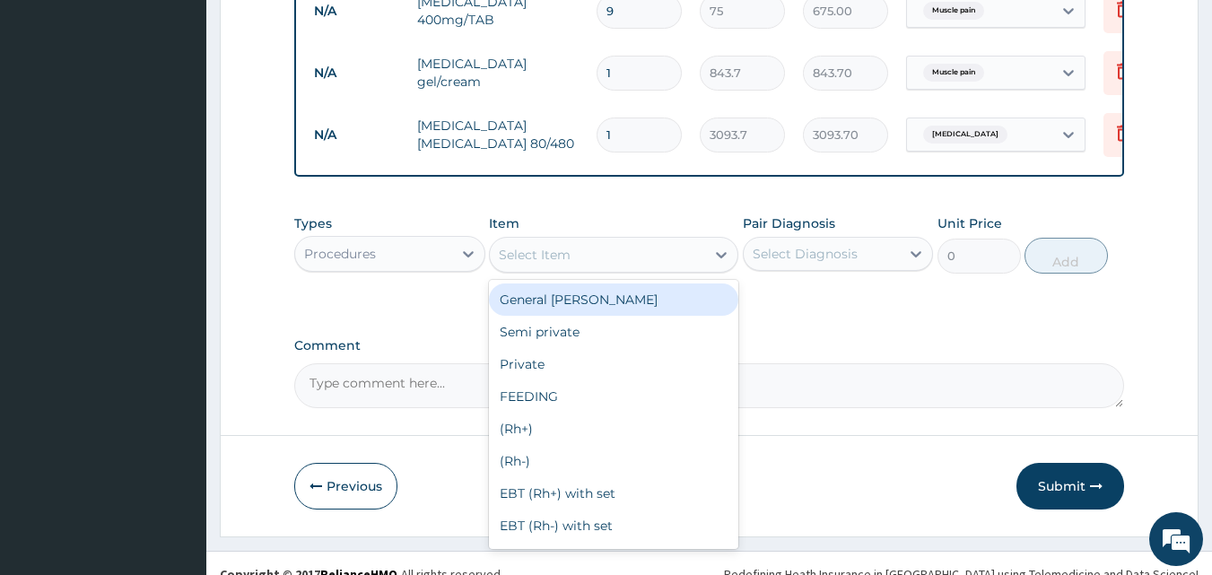
click at [547, 264] on div "Select Item" at bounding box center [535, 255] width 72 height 18
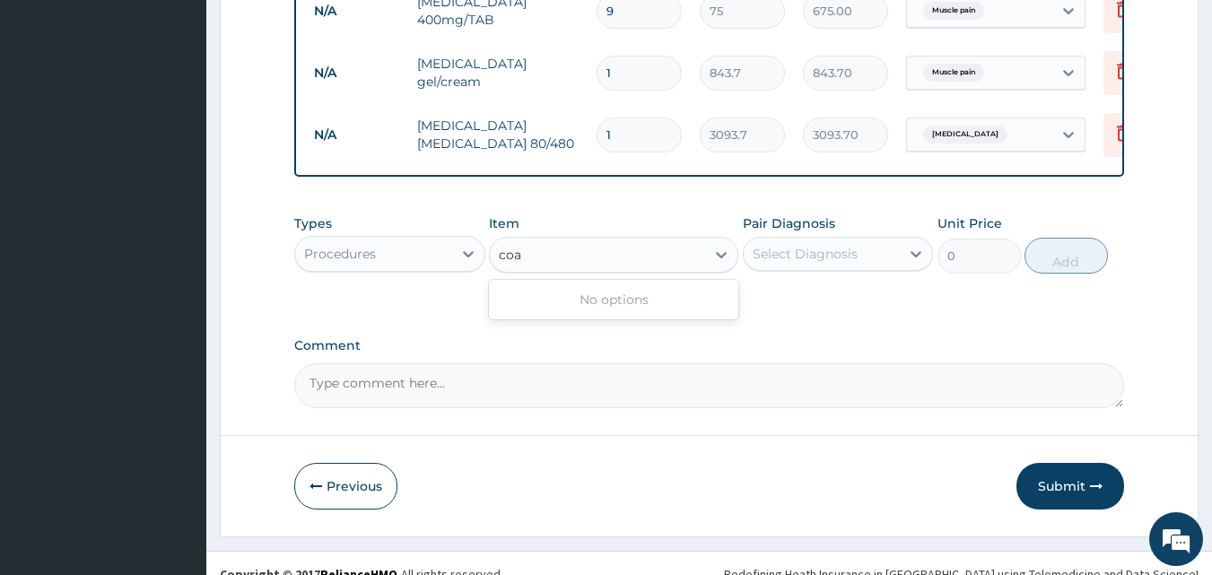
type input "co"
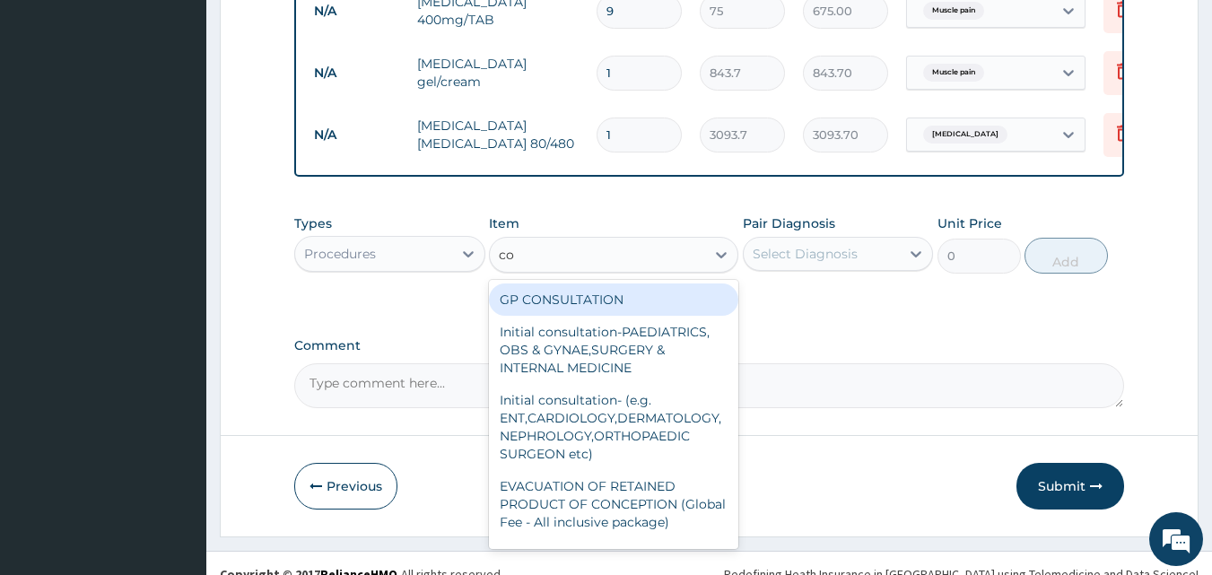
click at [546, 302] on div "GP CONSULTATION" at bounding box center [613, 300] width 249 height 32
type input "2000"
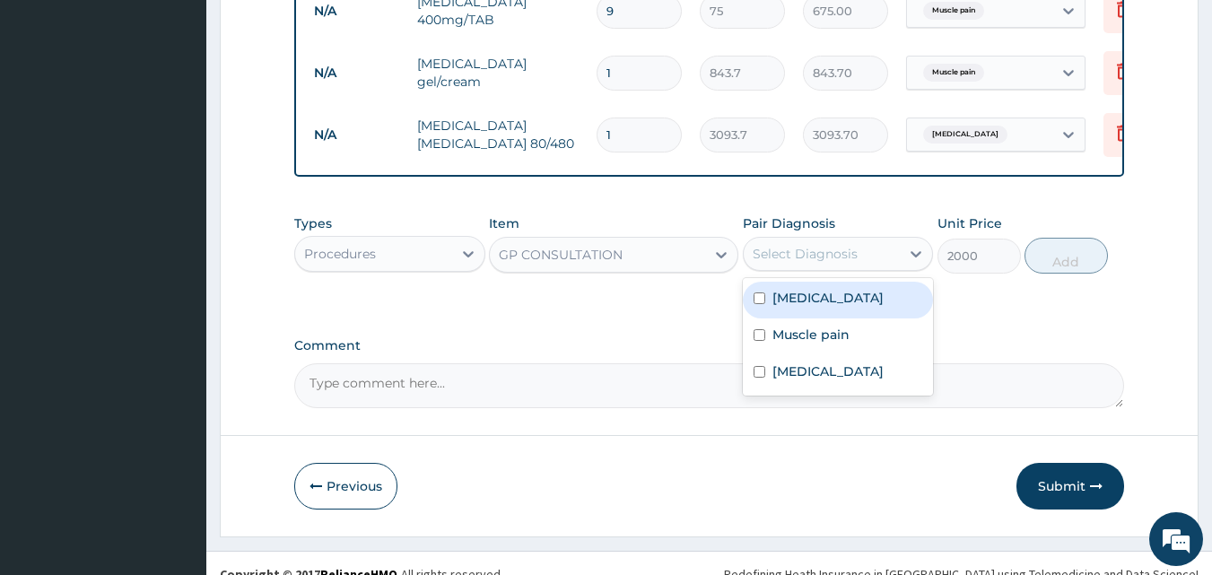
click at [798, 263] on div "Select Diagnosis" at bounding box center [805, 254] width 105 height 18
click at [806, 307] on label "Malaria" at bounding box center [828, 298] width 111 height 18
checkbox input "true"
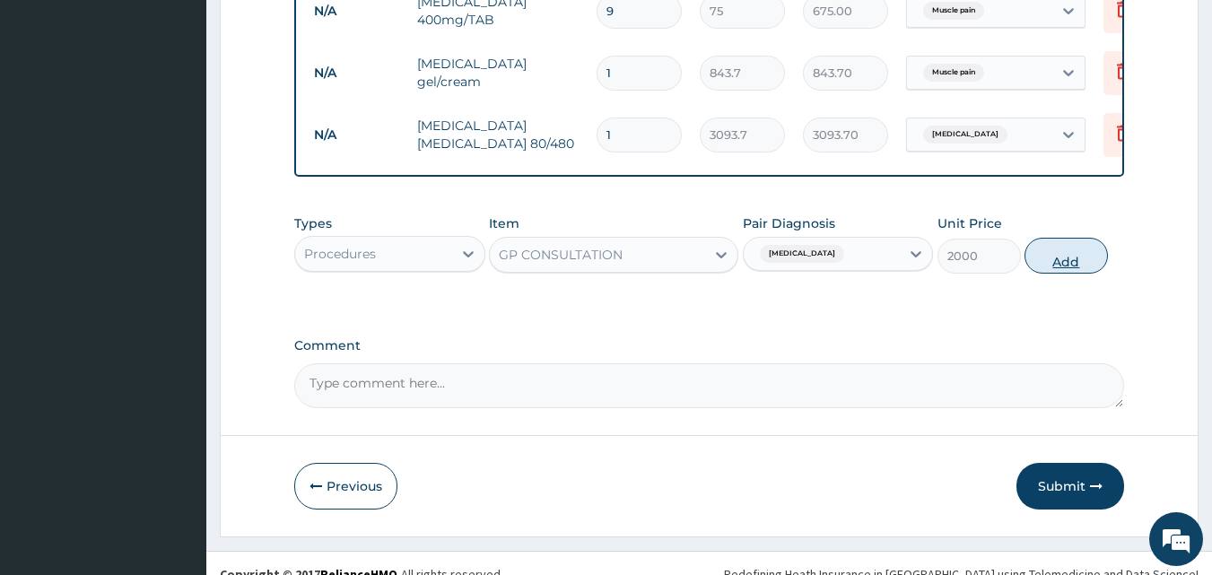
click at [1077, 274] on button "Add" at bounding box center [1066, 256] width 83 height 36
type input "0"
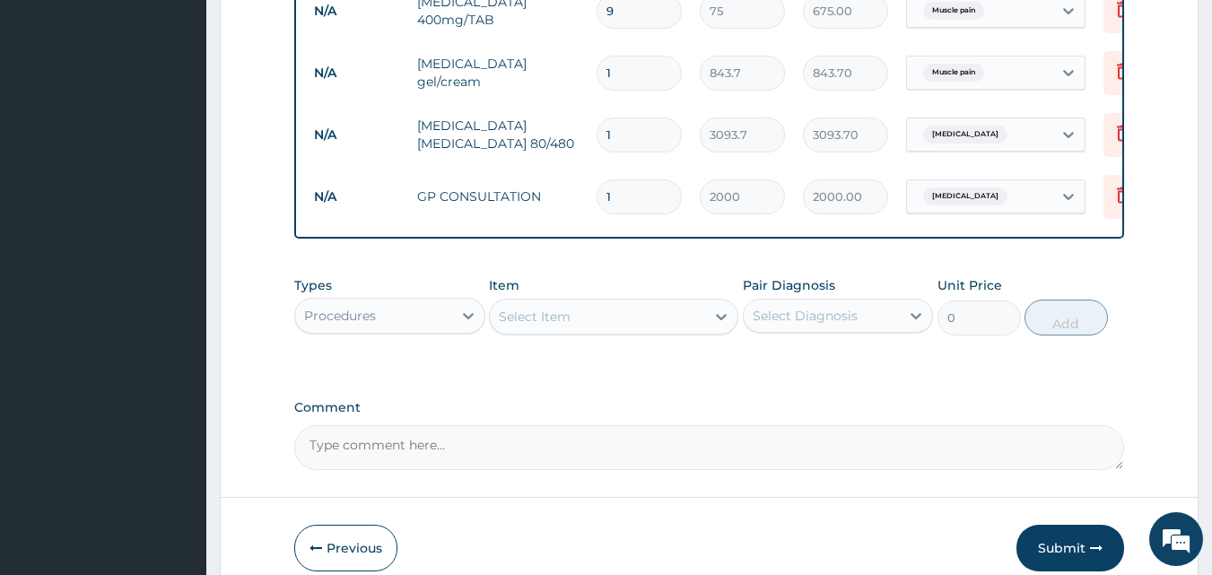
scroll to position [1019, 0]
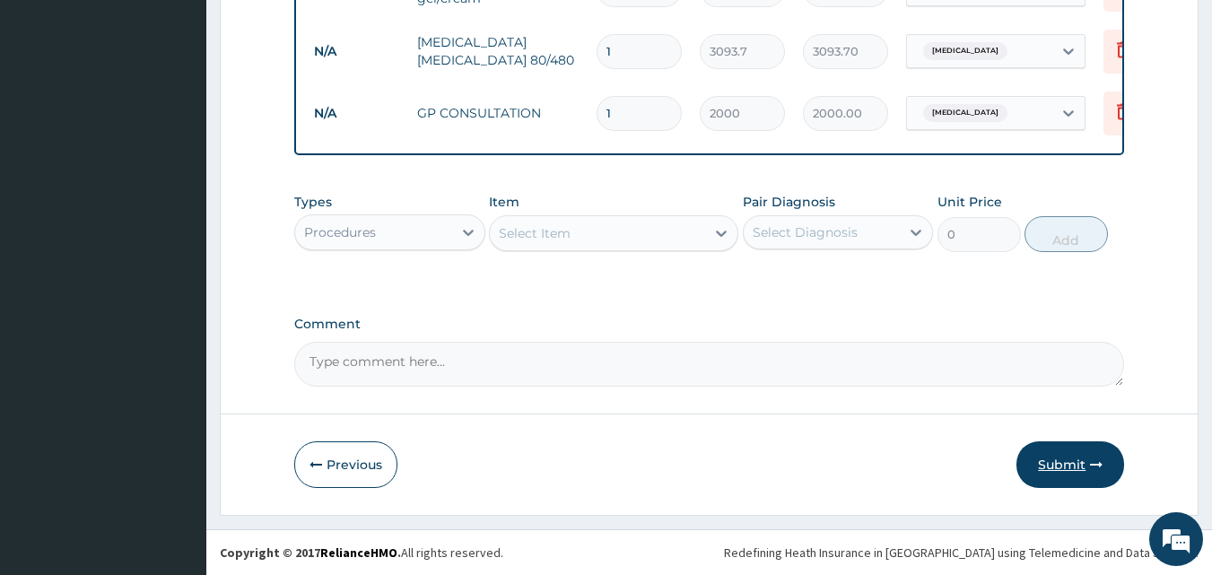
click at [1068, 458] on button "Submit" at bounding box center [1071, 464] width 108 height 47
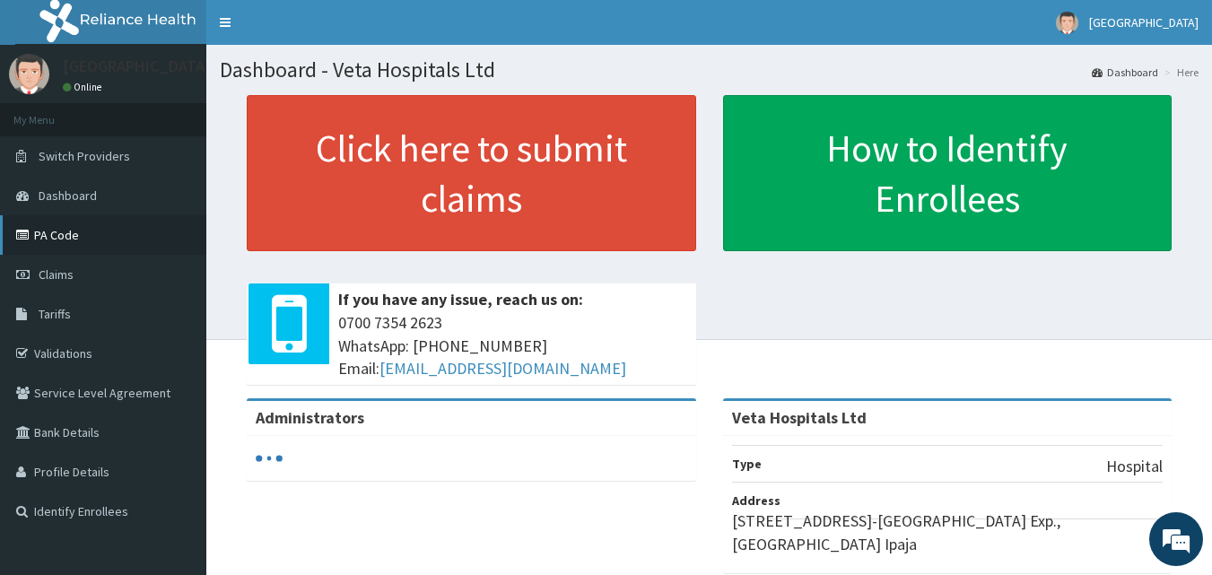
click at [139, 254] on link "PA Code" at bounding box center [103, 234] width 206 height 39
